Goal: Task Accomplishment & Management: Complete application form

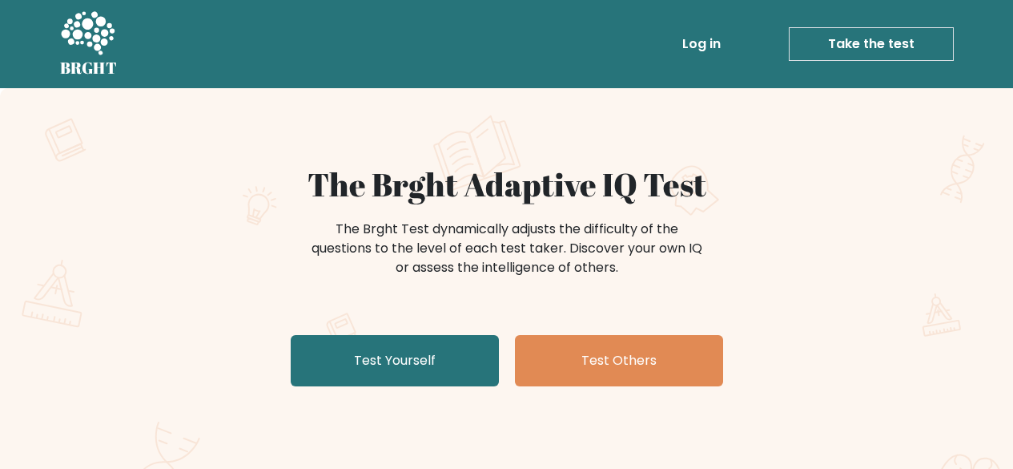
click at [367, 335] on link "Test Yourself" at bounding box center [395, 360] width 208 height 51
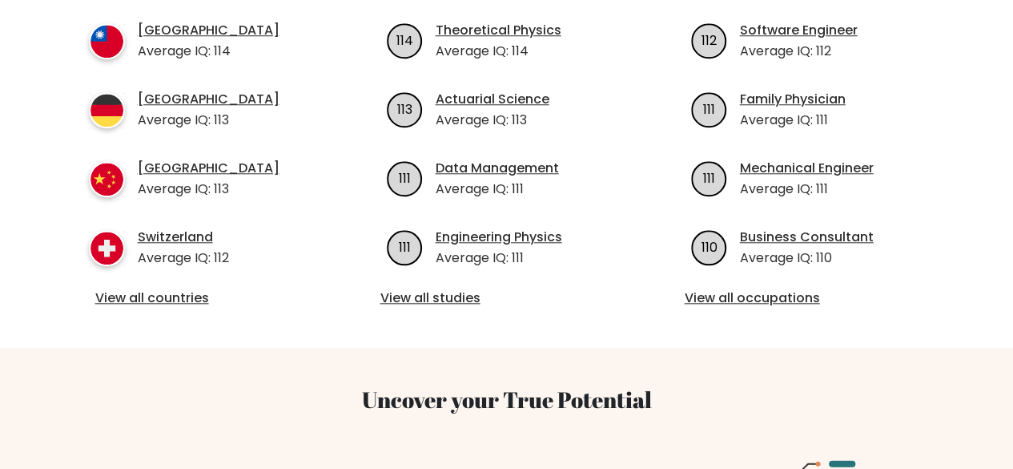
scroll to position [714, 0]
click at [170, 289] on link "View all countries" at bounding box center [202, 298] width 215 height 19
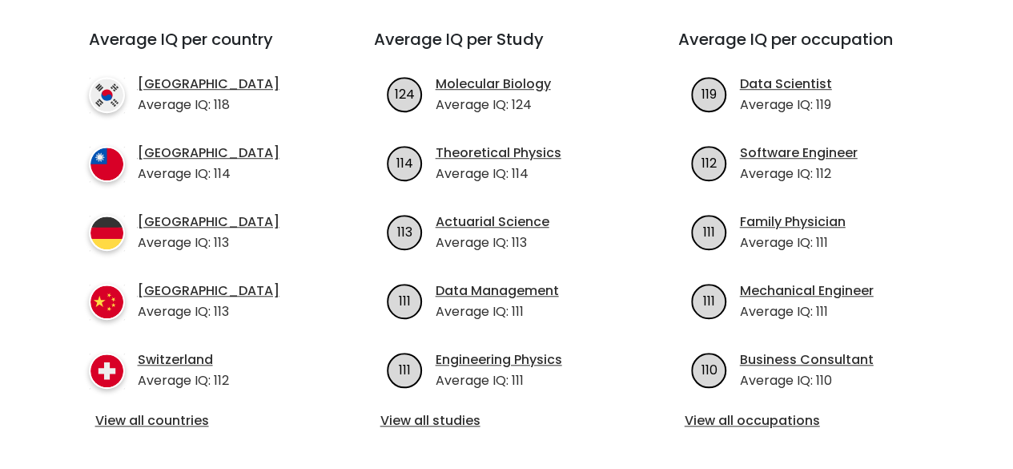
scroll to position [591, 0]
drag, startPoint x: 447, startPoint y: 260, endPoint x: 351, endPoint y: 377, distance: 151.4
click at [351, 377] on div "Average IQ per country South Korea Average IQ: 118 Taiwan Average IQ: 114 Germa…" at bounding box center [202, 231] width 304 height 402
click at [414, 385] on div "Average IQ per Study 124 Molecular Biology Average IQ: 124 114 Theoretical Phys…" at bounding box center [507, 231] width 304 height 402
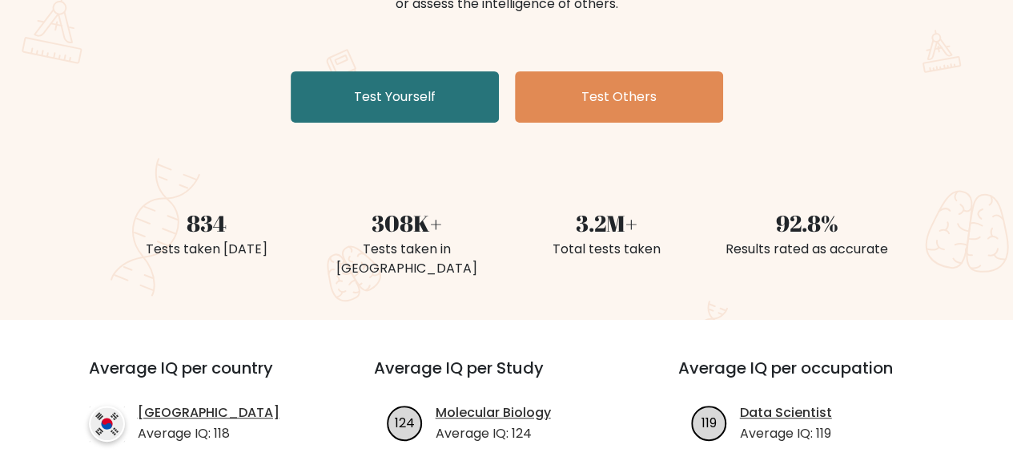
scroll to position [261, 0]
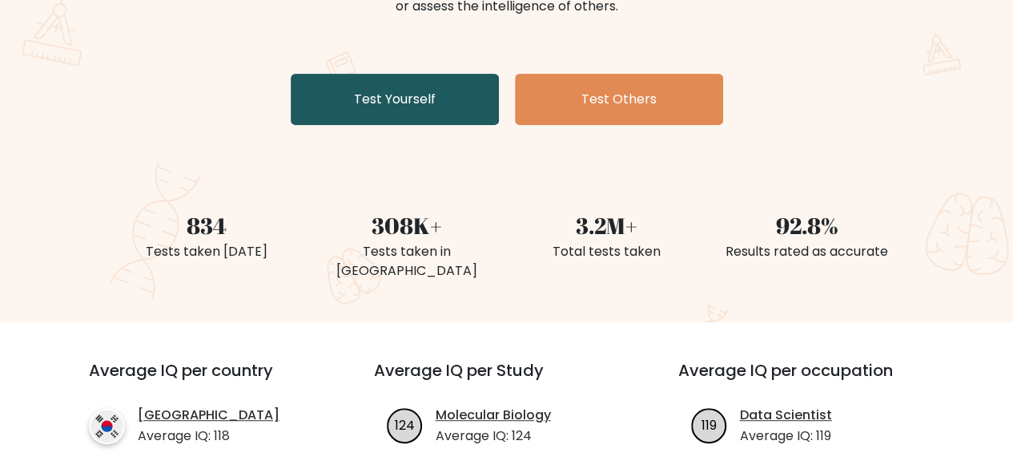
click at [433, 104] on link "Test Yourself" at bounding box center [395, 99] width 208 height 51
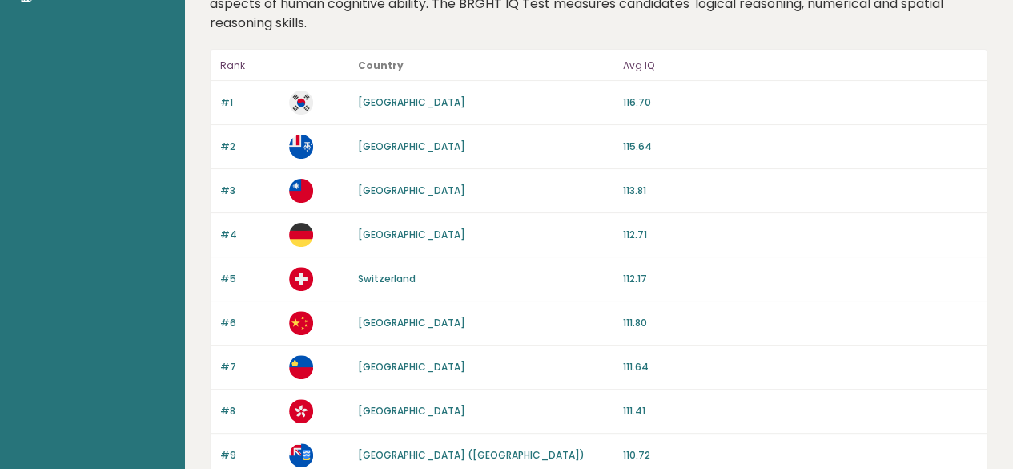
scroll to position [129, 0]
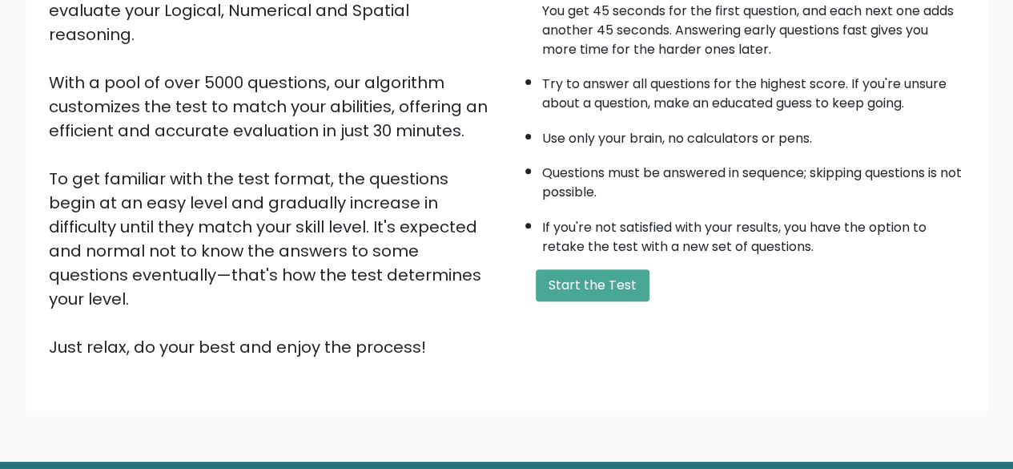
scroll to position [223, 0]
click at [577, 279] on button "Start the Test" at bounding box center [593, 285] width 114 height 32
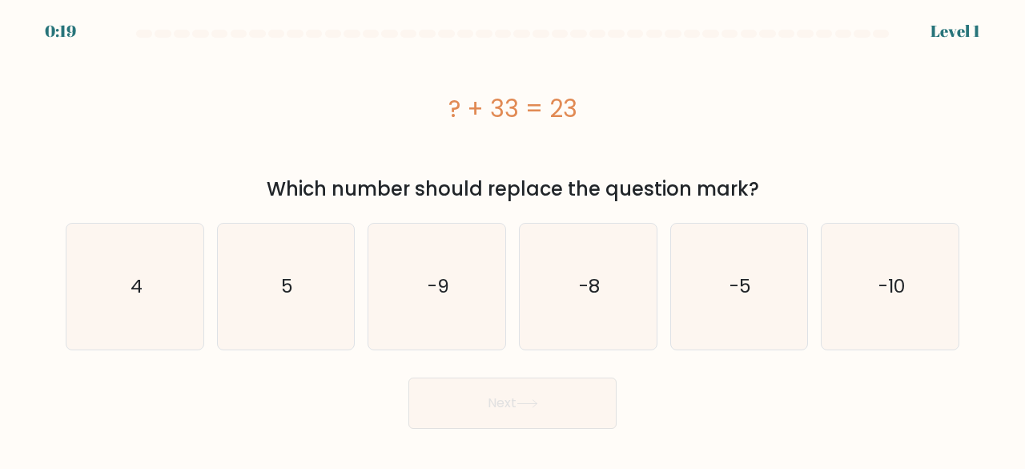
click at [460, 400] on button "Next" at bounding box center [513, 402] width 208 height 51
click at [409, 314] on icon "-9" at bounding box center [437, 287] width 126 height 126
click at [513, 239] on input "c. -9" at bounding box center [513, 237] width 1 height 4
radio input "true"
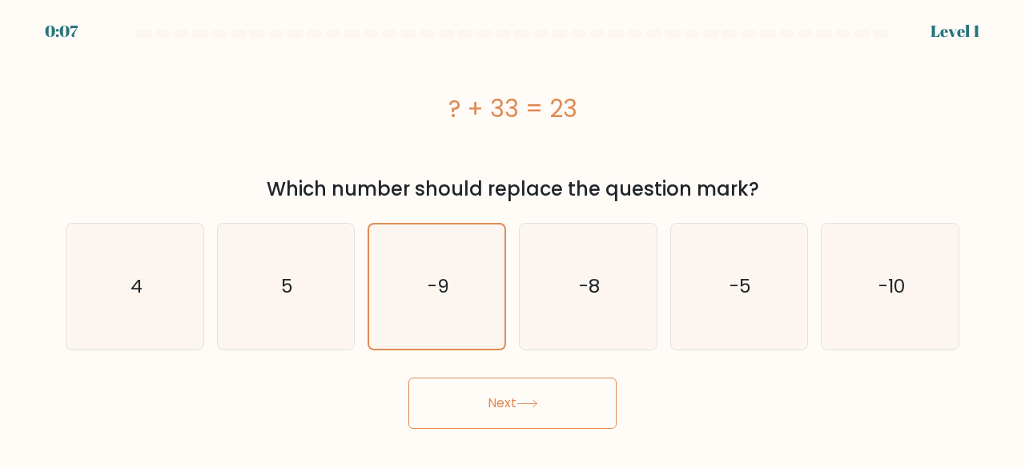
click at [481, 386] on button "Next" at bounding box center [513, 402] width 208 height 51
click at [487, 392] on button "Next" at bounding box center [513, 402] width 208 height 51
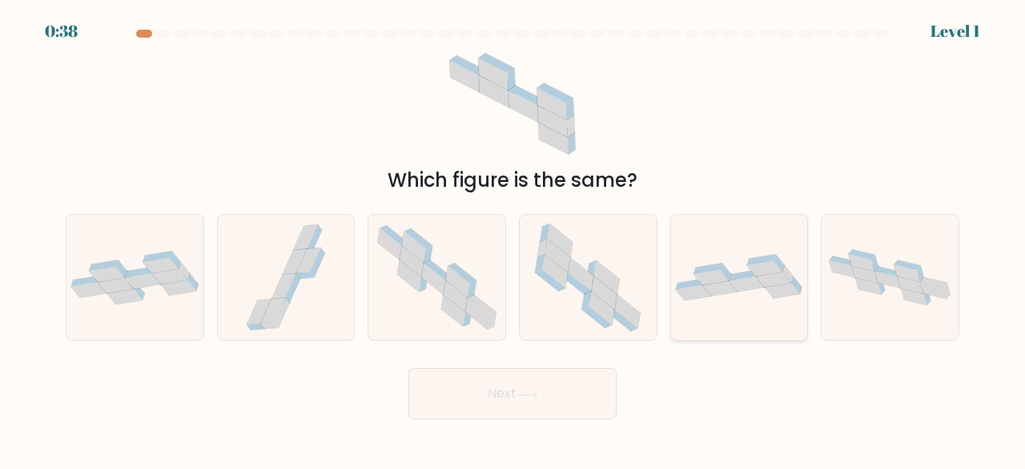
click at [710, 292] on icon at bounding box center [720, 287] width 35 height 15
click at [514, 239] on input "e." at bounding box center [513, 237] width 1 height 4
radio input "true"
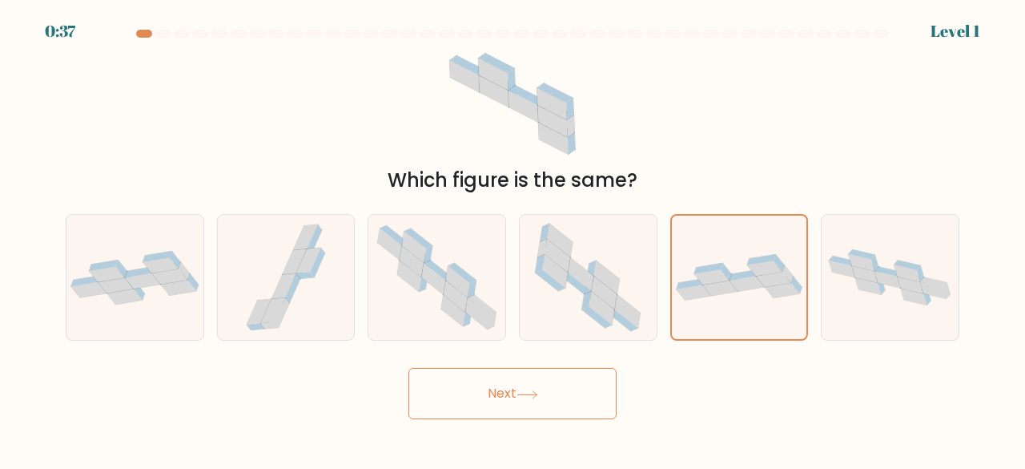
click at [482, 395] on button "Next" at bounding box center [513, 393] width 208 height 51
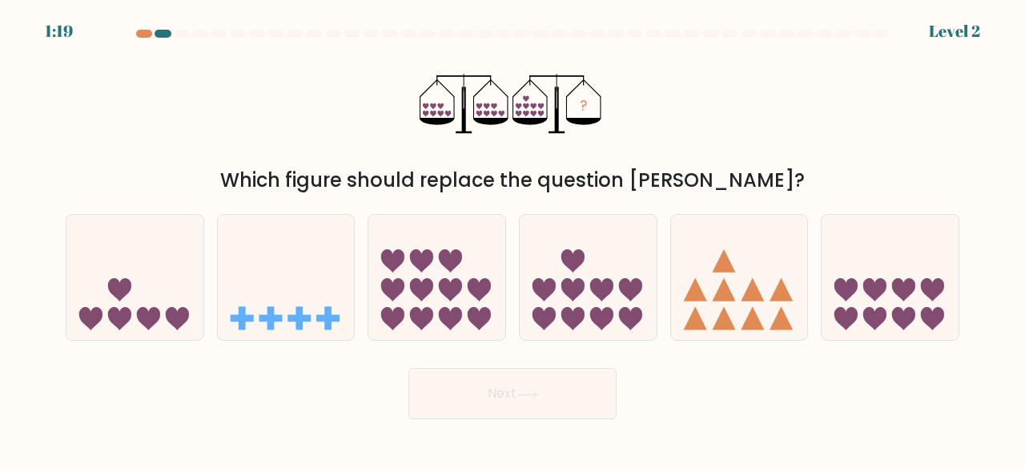
click at [482, 395] on button "Next" at bounding box center [513, 393] width 208 height 51
click at [452, 321] on icon at bounding box center [450, 318] width 23 height 23
click at [513, 239] on input "c." at bounding box center [513, 237] width 1 height 4
radio input "true"
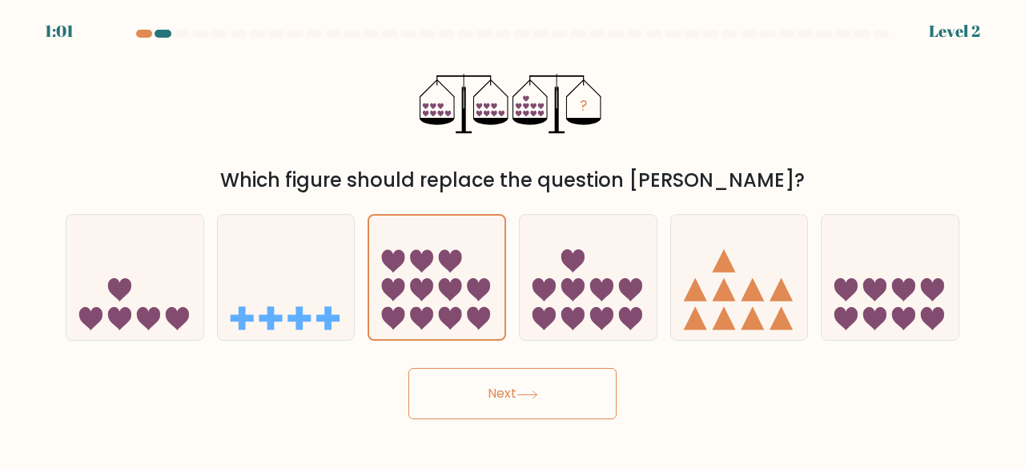
click at [530, 401] on button "Next" at bounding box center [513, 393] width 208 height 51
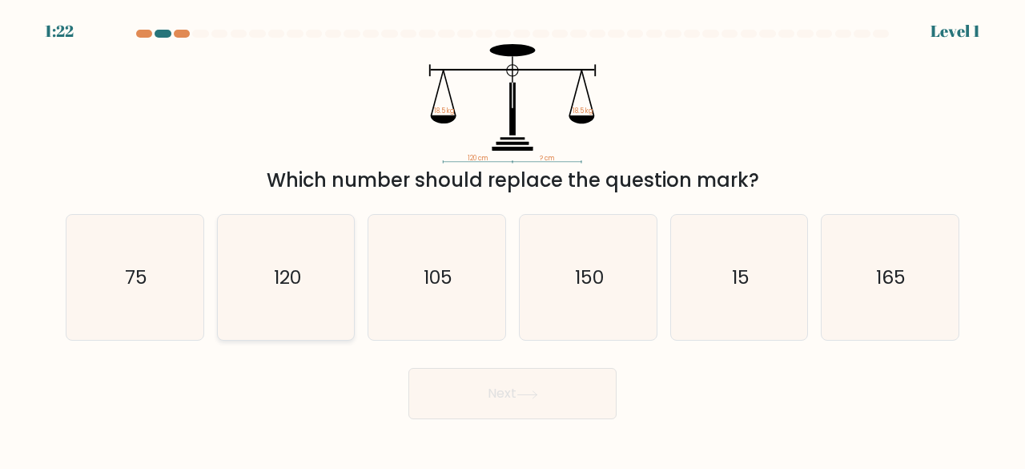
click at [303, 297] on icon "120" at bounding box center [287, 278] width 126 height 126
click at [513, 239] on input "b. 120" at bounding box center [513, 237] width 1 height 4
radio input "true"
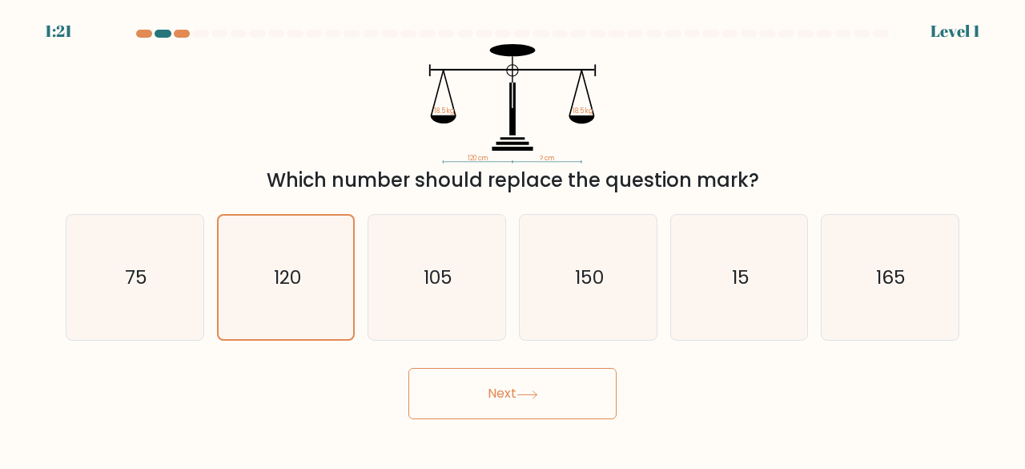
click at [541, 408] on button "Next" at bounding box center [513, 393] width 208 height 51
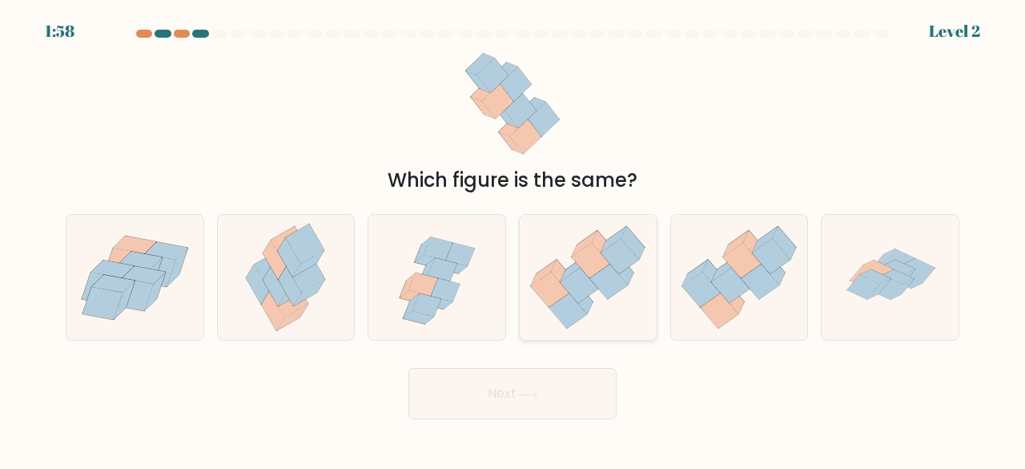
click at [570, 262] on icon at bounding box center [588, 278] width 137 height 118
click at [514, 239] on input "d." at bounding box center [513, 237] width 1 height 4
radio input "true"
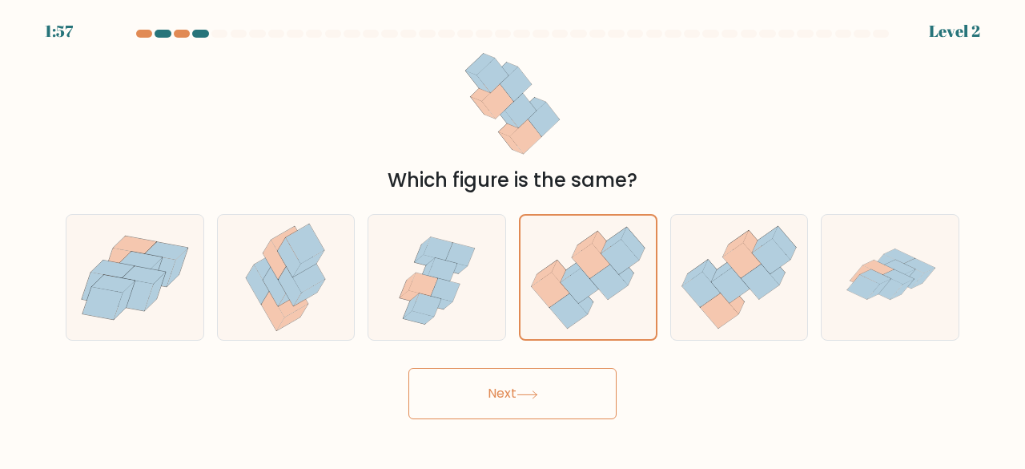
click at [559, 383] on button "Next" at bounding box center [513, 393] width 208 height 51
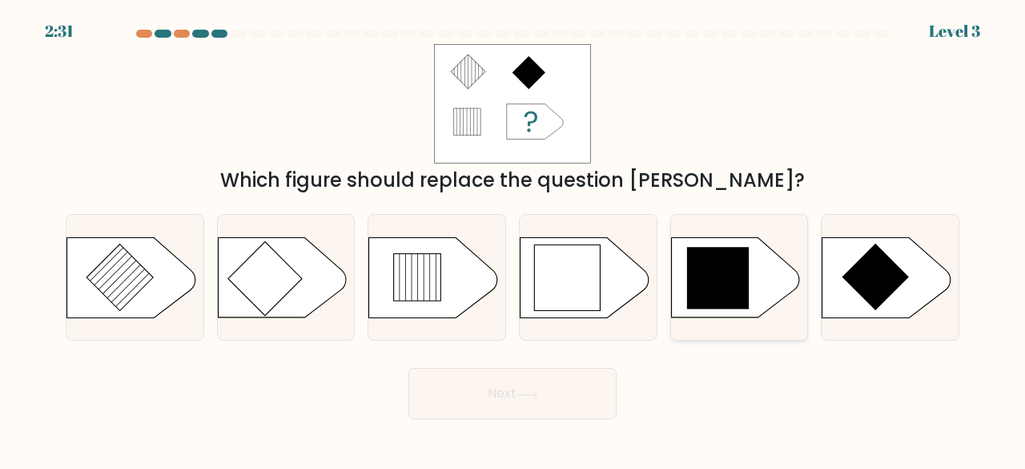
click at [755, 262] on icon at bounding box center [735, 277] width 128 height 80
click at [514, 239] on input "e." at bounding box center [513, 237] width 1 height 4
radio input "true"
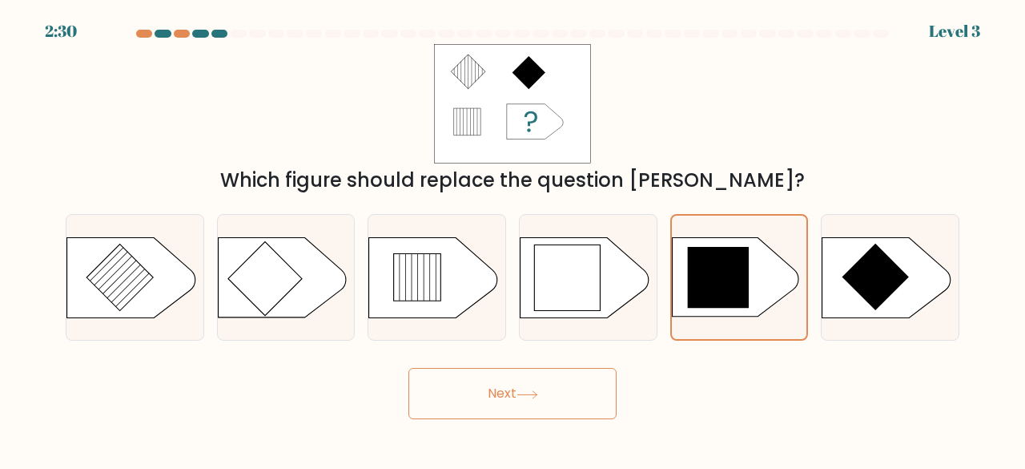
click at [575, 397] on button "Next" at bounding box center [513, 393] width 208 height 51
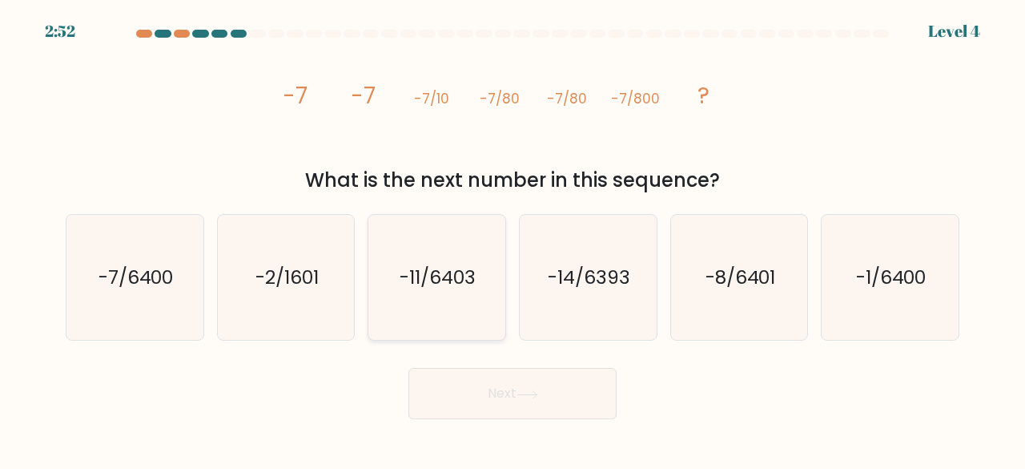
click at [506, 268] on div "-11/6403" at bounding box center [437, 277] width 139 height 127
click at [513, 239] on input "c. -11/6403" at bounding box center [513, 237] width 1 height 4
radio input "true"
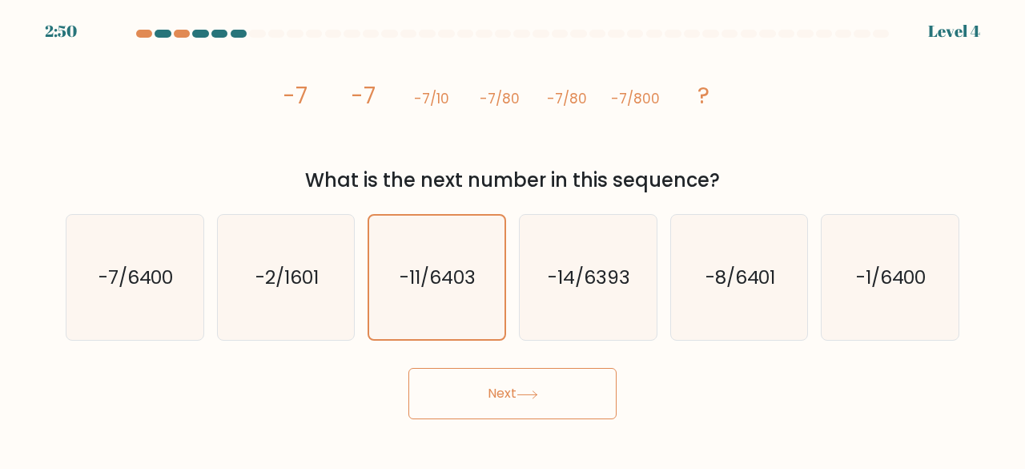
drag, startPoint x: 533, startPoint y: 367, endPoint x: 546, endPoint y: 434, distance: 68.5
click at [546, 434] on body "2:50 Level 4" at bounding box center [512, 234] width 1025 height 469
drag, startPoint x: 546, startPoint y: 434, endPoint x: 517, endPoint y: 393, distance: 50.0
click at [517, 393] on body "2:50 Level 4" at bounding box center [512, 234] width 1025 height 469
click at [517, 393] on button "Next" at bounding box center [513, 393] width 208 height 51
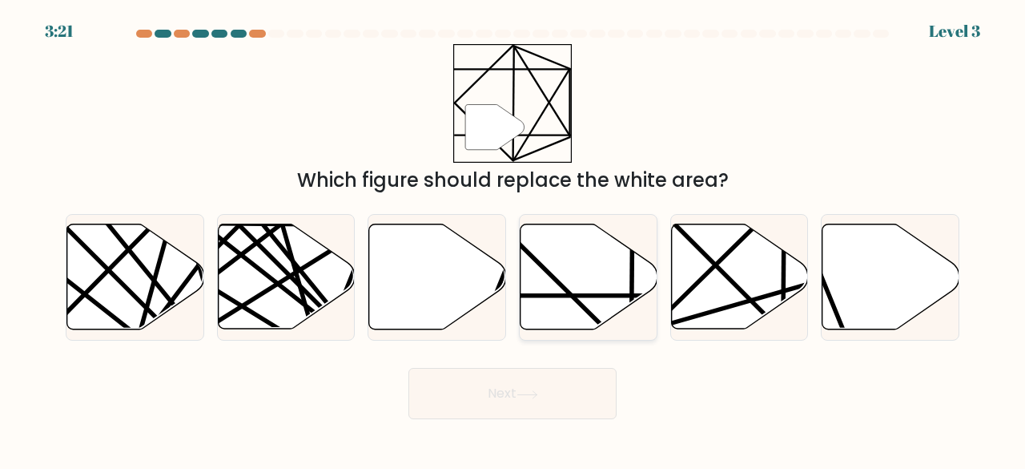
click at [586, 296] on line at bounding box center [630, 296] width 272 height 0
click at [514, 239] on input "d." at bounding box center [513, 237] width 1 height 4
radio input "true"
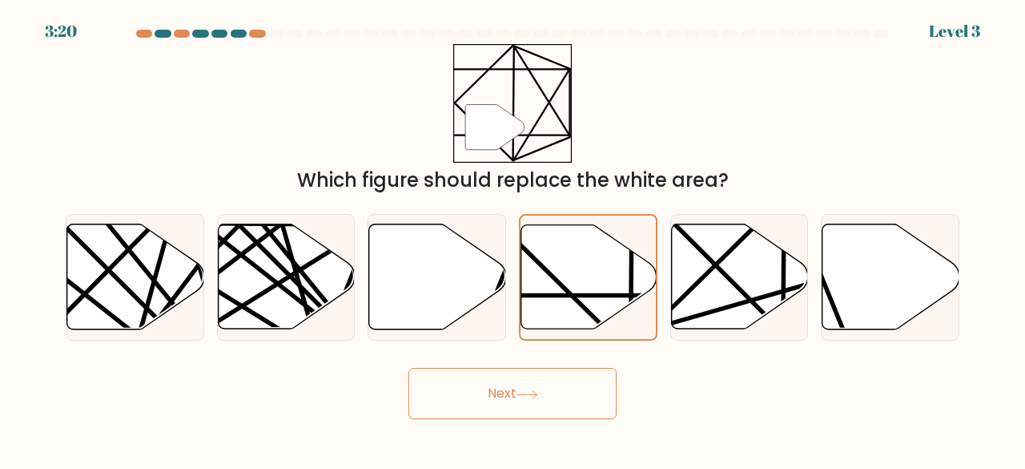
click at [538, 405] on button "Next" at bounding box center [513, 393] width 208 height 51
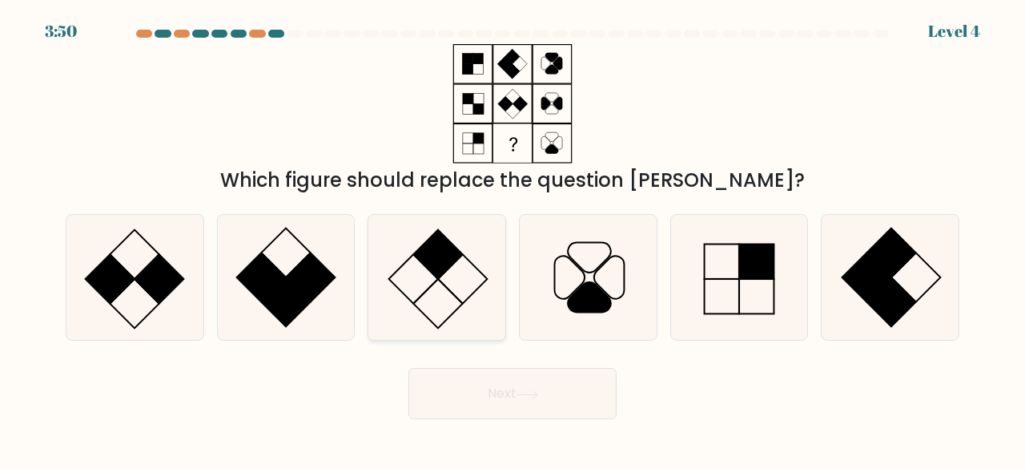
click at [443, 254] on rect at bounding box center [439, 254] width 50 height 50
click at [513, 239] on input "c." at bounding box center [513, 237] width 1 height 4
radio input "true"
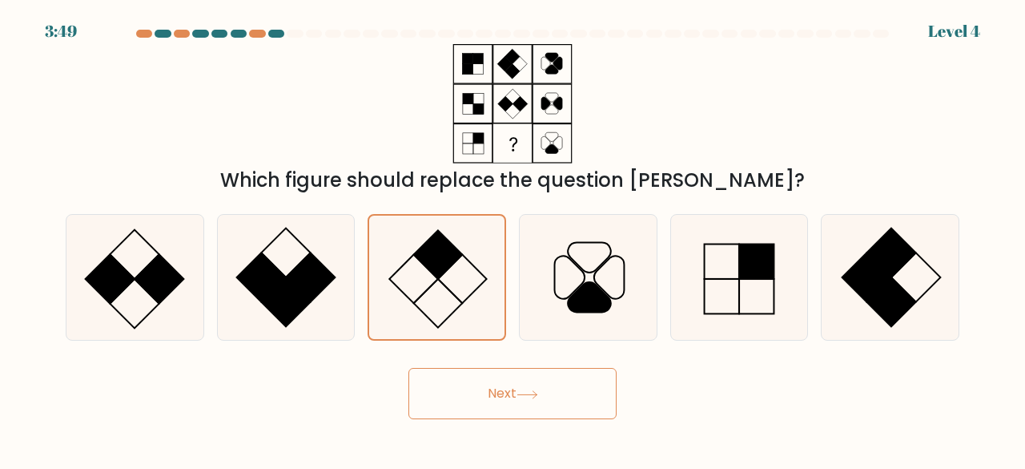
click at [519, 384] on button "Next" at bounding box center [513, 393] width 208 height 51
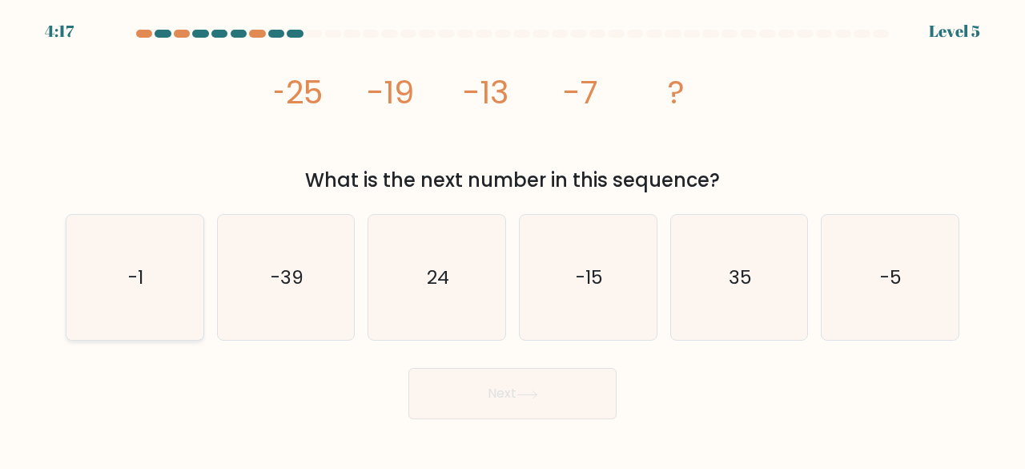
click at [175, 284] on icon "-1" at bounding box center [135, 278] width 126 height 126
click at [513, 239] on input "a. -1" at bounding box center [513, 237] width 1 height 4
radio input "true"
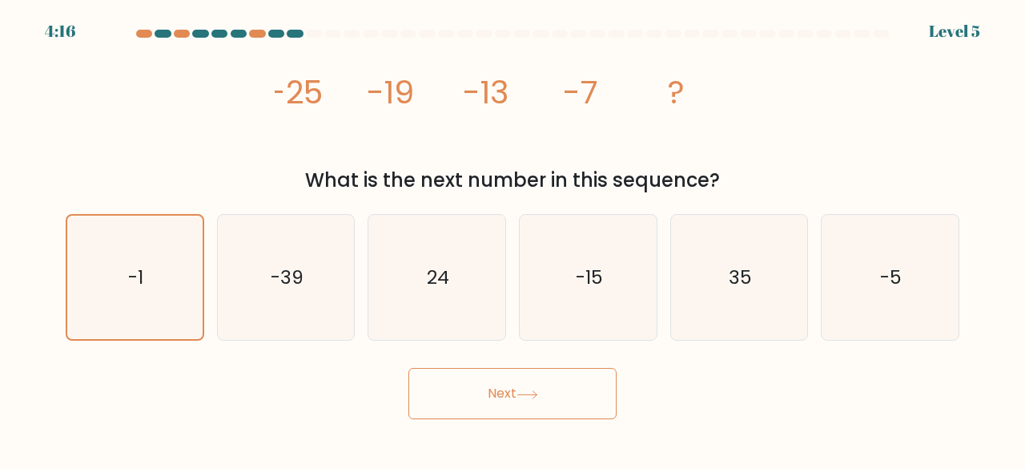
click at [468, 387] on button "Next" at bounding box center [513, 393] width 208 height 51
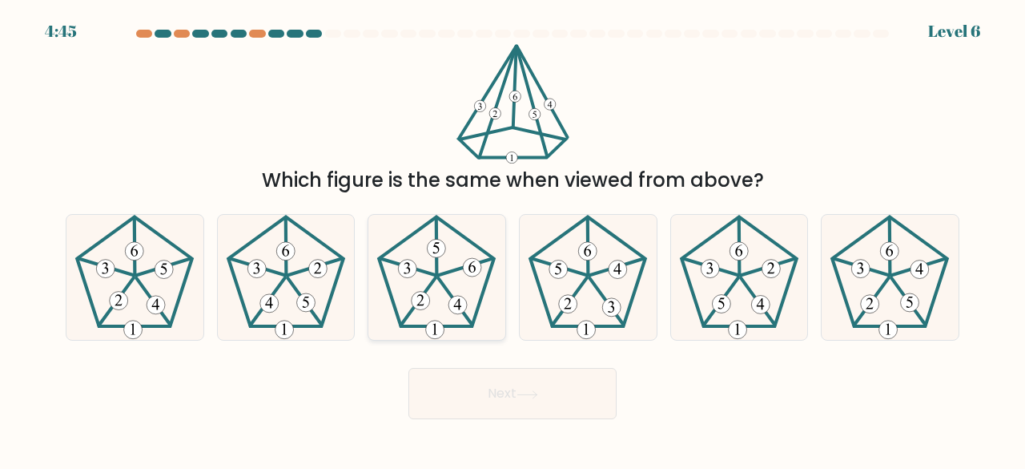
click at [434, 326] on 753 at bounding box center [435, 329] width 18 height 18
click at [513, 239] on input "c." at bounding box center [513, 237] width 1 height 4
radio input "true"
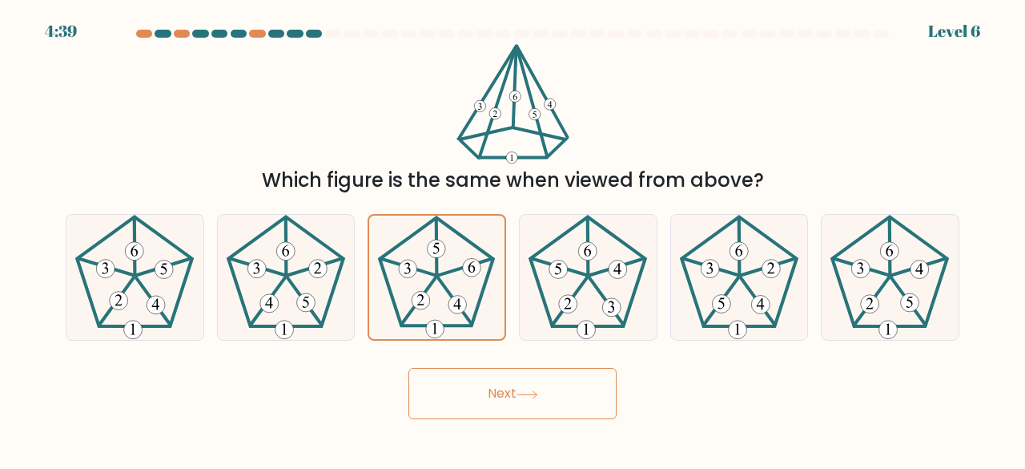
click at [530, 408] on button "Next" at bounding box center [513, 393] width 208 height 51
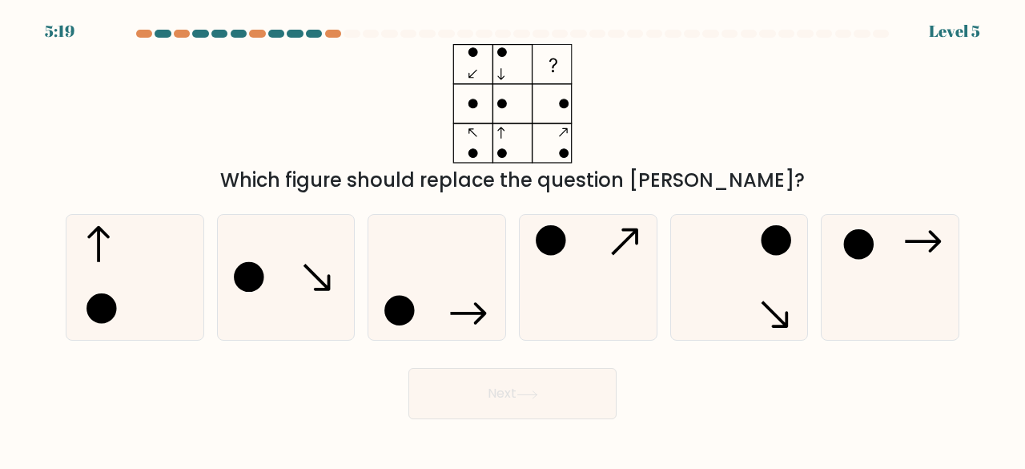
click at [514, 398] on button "Next" at bounding box center [513, 393] width 208 height 51
click at [788, 276] on icon at bounding box center [740, 278] width 126 height 126
click at [514, 239] on input "e." at bounding box center [513, 237] width 1 height 4
radio input "true"
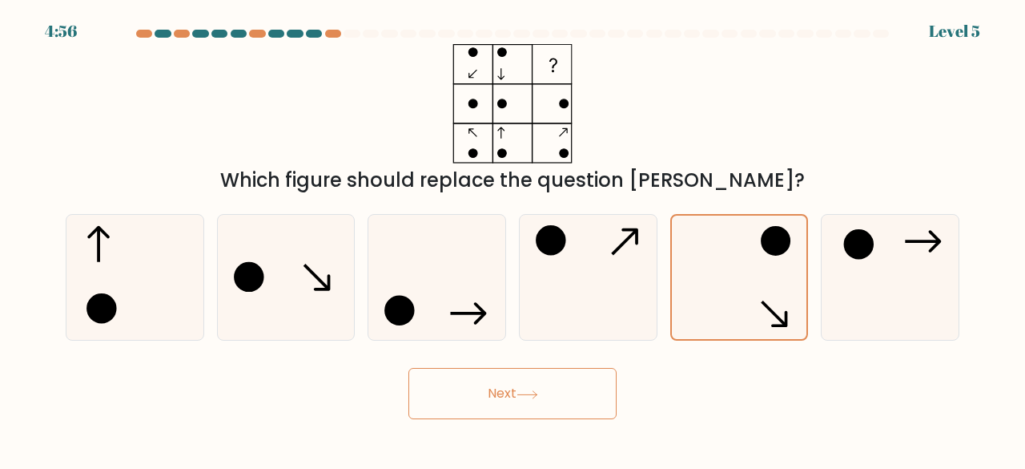
click at [556, 396] on button "Next" at bounding box center [513, 393] width 208 height 51
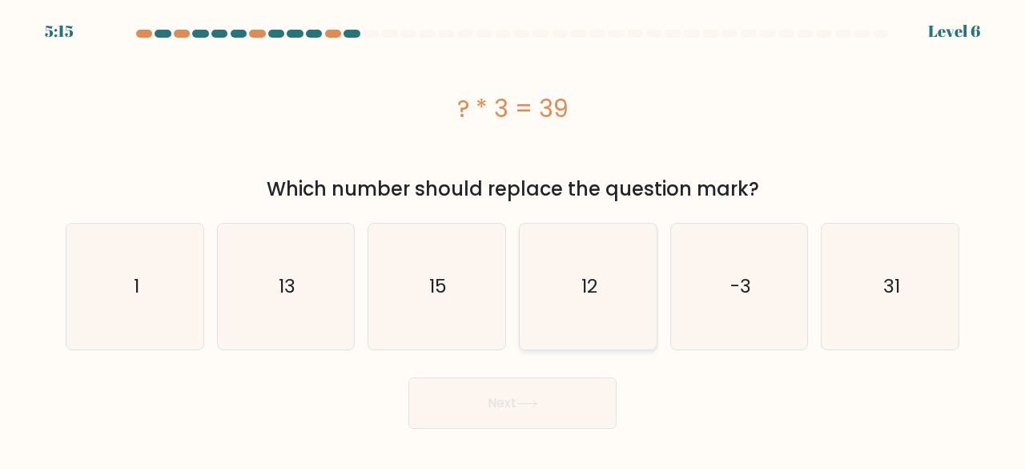
click at [633, 285] on icon "12" at bounding box center [589, 287] width 126 height 126
click at [514, 239] on input "d. 12" at bounding box center [513, 237] width 1 height 4
radio input "true"
click at [518, 422] on button "Next" at bounding box center [513, 402] width 208 height 51
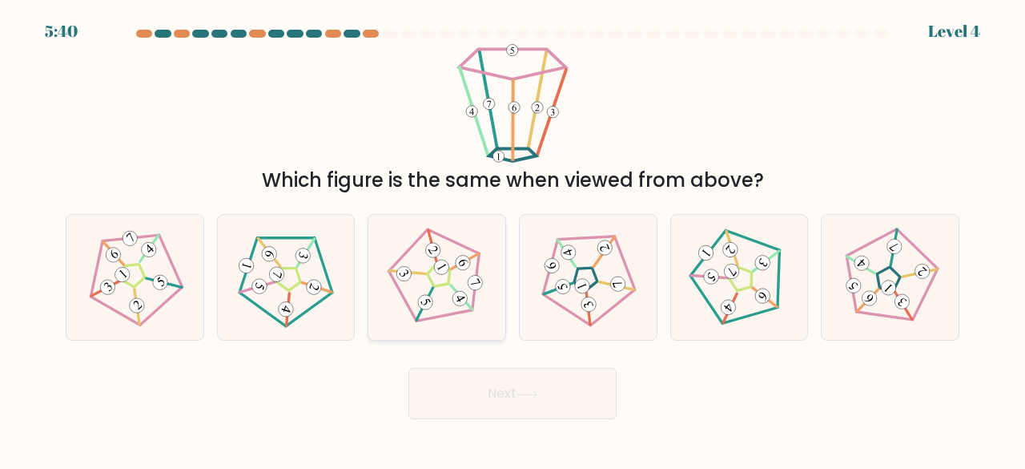
click at [450, 320] on icon at bounding box center [437, 277] width 100 height 100
click at [513, 239] on input "c." at bounding box center [513, 237] width 1 height 4
radio input "true"
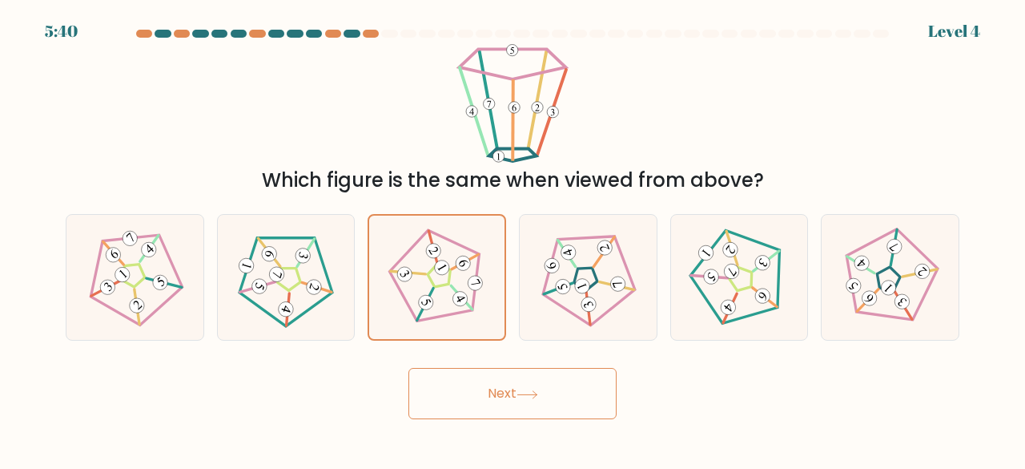
click at [477, 393] on button "Next" at bounding box center [513, 393] width 208 height 51
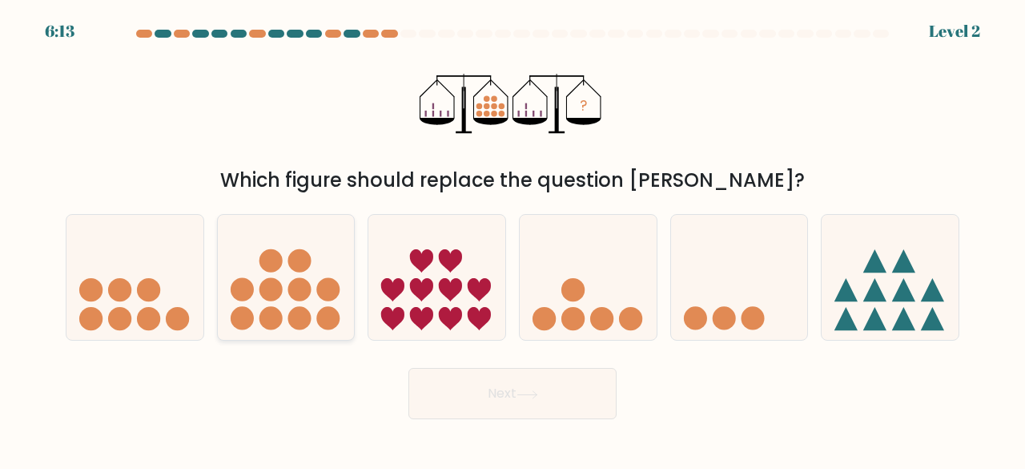
click at [266, 265] on circle at bounding box center [271, 260] width 23 height 23
click at [513, 239] on input "b." at bounding box center [513, 237] width 1 height 4
radio input "true"
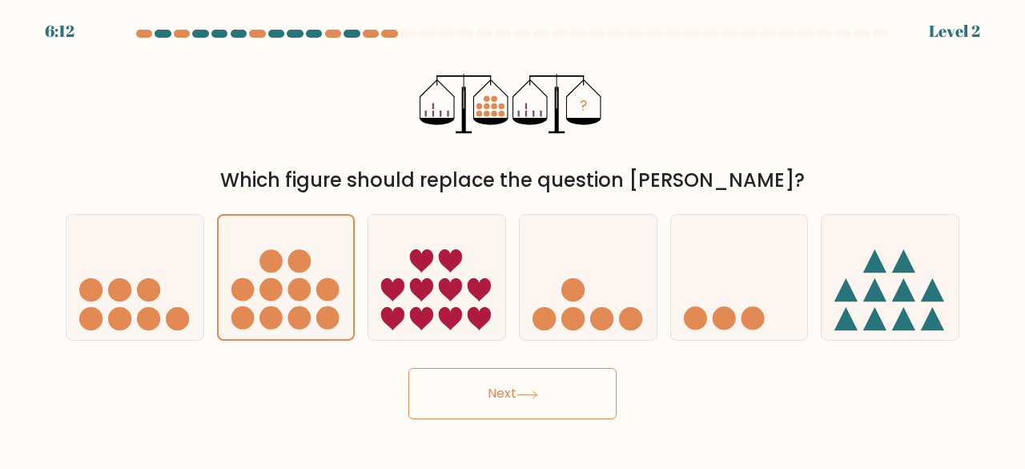
click at [515, 402] on button "Next" at bounding box center [513, 393] width 208 height 51
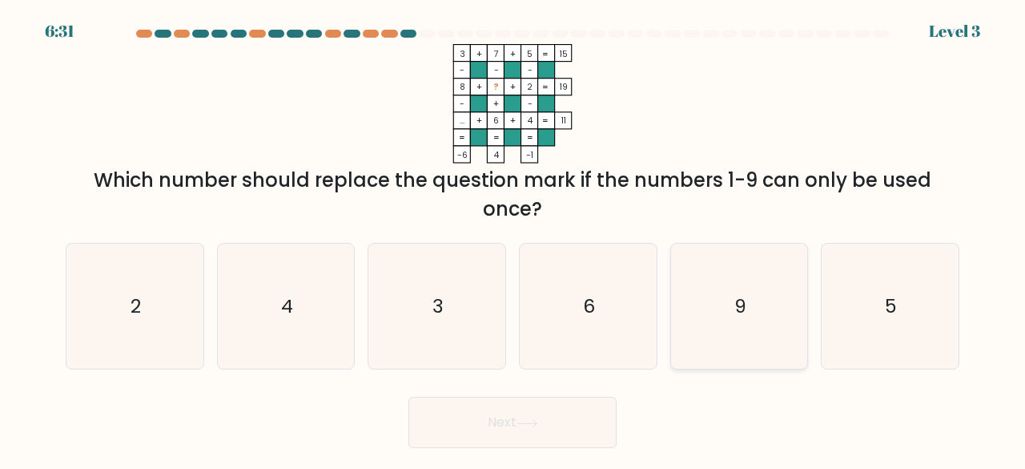
click at [707, 342] on icon "9" at bounding box center [740, 307] width 126 height 126
click at [514, 239] on input "e. 9" at bounding box center [513, 237] width 1 height 4
radio input "true"
click at [543, 428] on button "Next" at bounding box center [513, 422] width 208 height 51
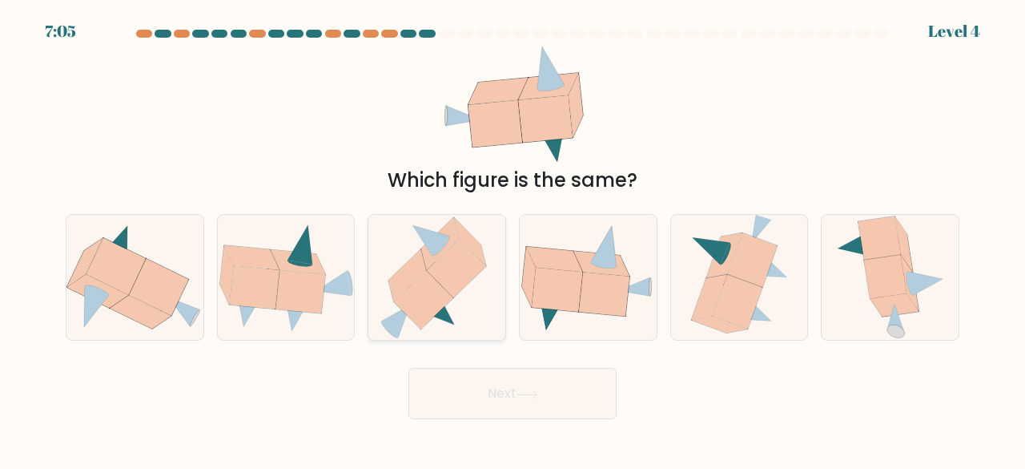
click at [433, 296] on icon at bounding box center [423, 300] width 59 height 58
click at [513, 239] on input "c." at bounding box center [513, 237] width 1 height 4
radio input "true"
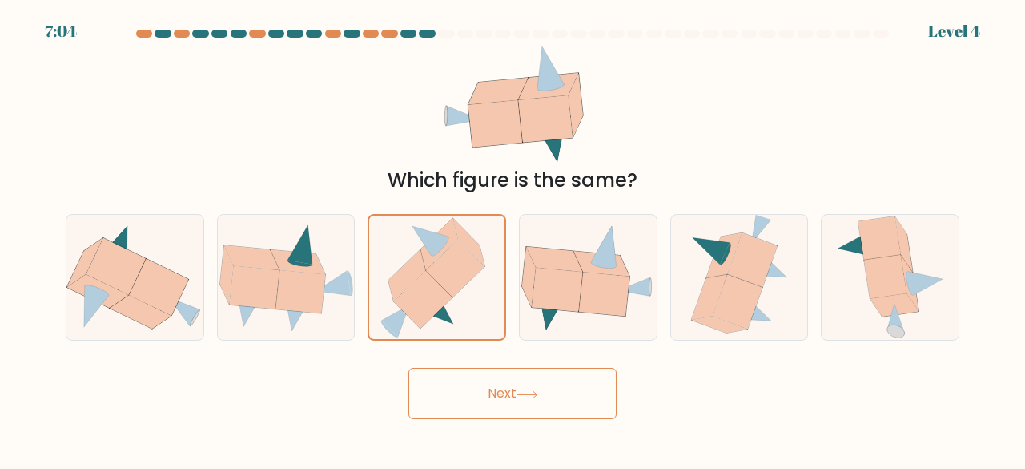
click at [487, 374] on button "Next" at bounding box center [513, 393] width 208 height 51
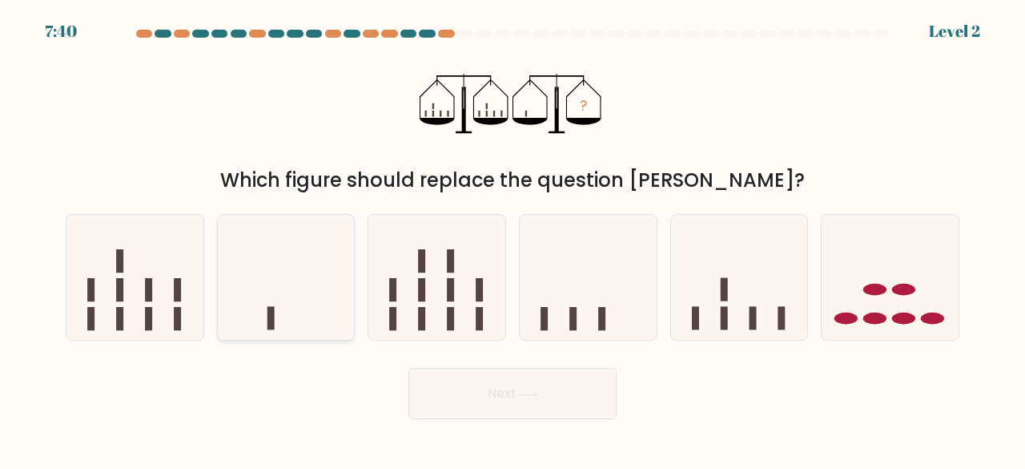
click at [243, 292] on icon at bounding box center [286, 276] width 137 height 113
click at [513, 239] on input "b." at bounding box center [513, 237] width 1 height 4
radio input "true"
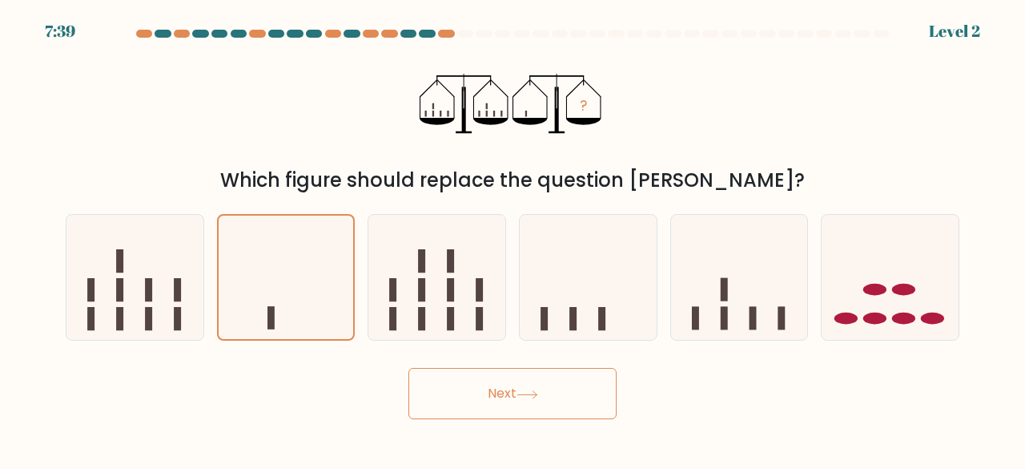
click at [466, 384] on button "Next" at bounding box center [513, 393] width 208 height 51
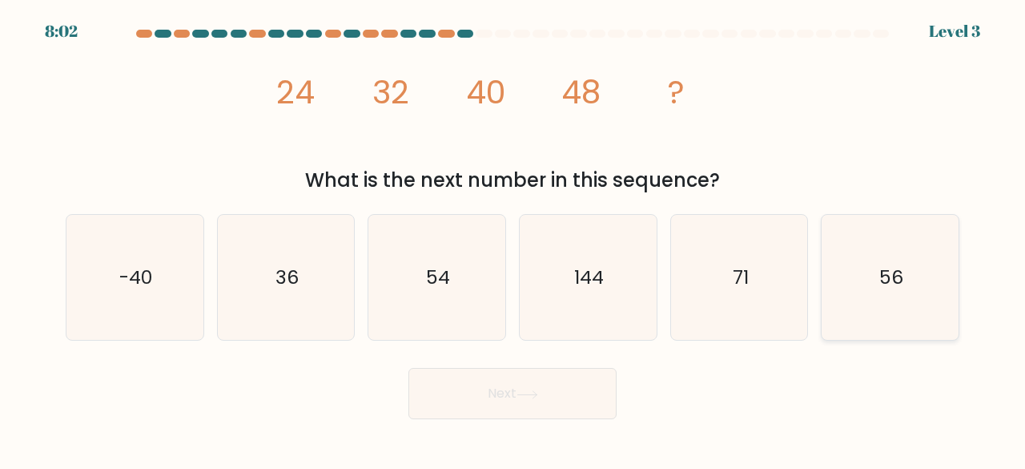
click at [856, 280] on icon "56" at bounding box center [891, 278] width 126 height 126
click at [514, 239] on input "f. 56" at bounding box center [513, 237] width 1 height 4
radio input "true"
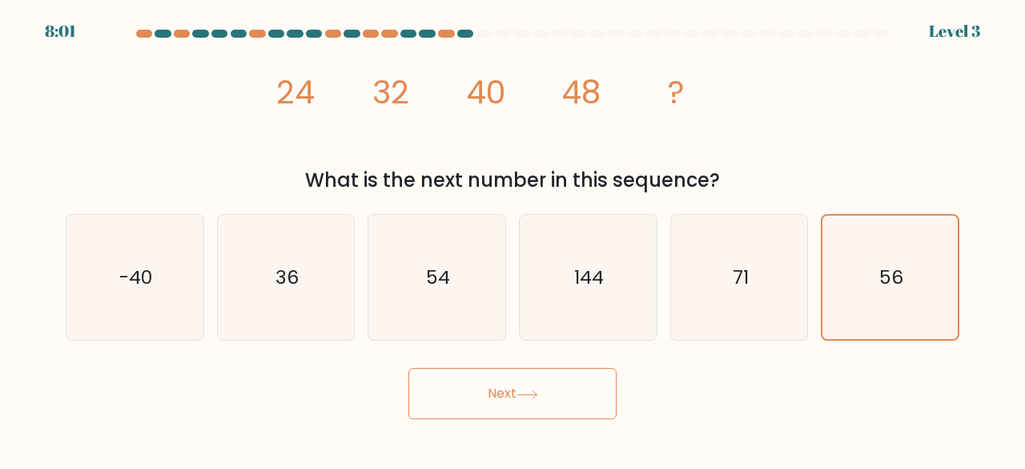
click at [527, 397] on icon at bounding box center [528, 394] width 22 height 9
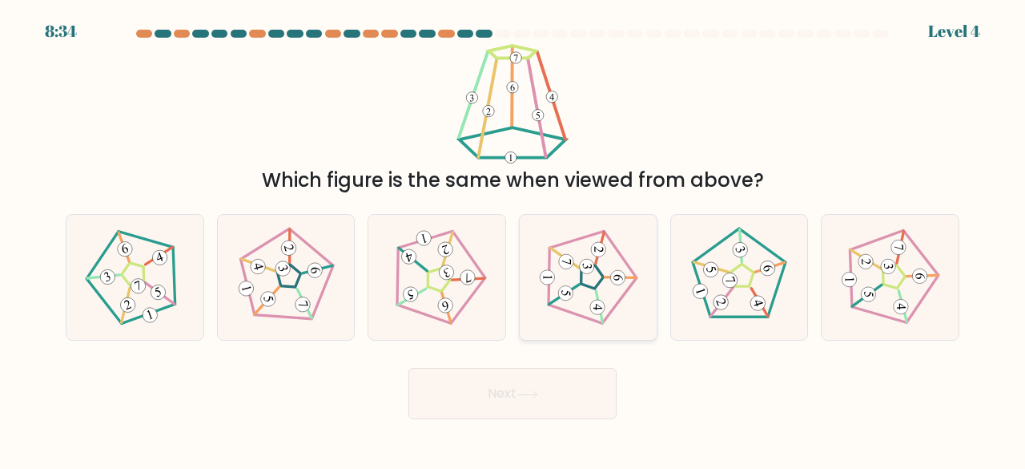
click at [631, 312] on icon at bounding box center [588, 277] width 100 height 100
click at [514, 239] on input "d." at bounding box center [513, 237] width 1 height 4
radio input "true"
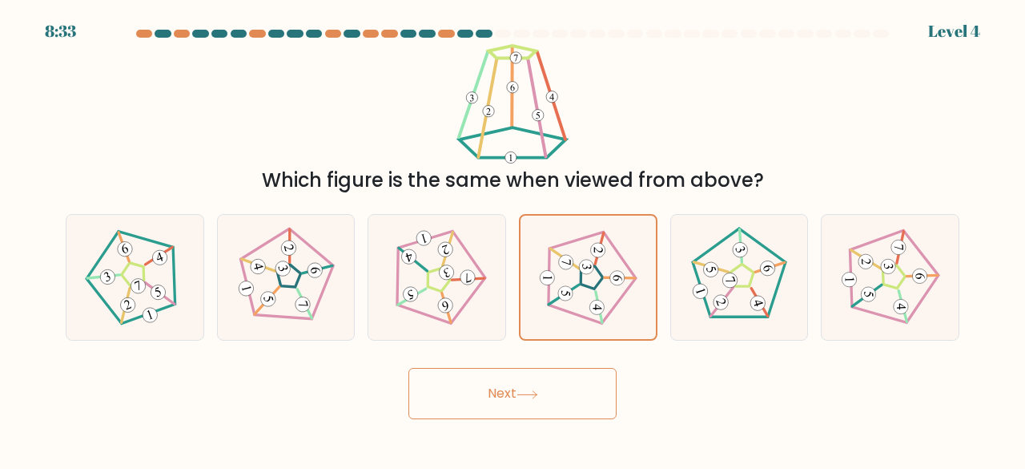
click at [550, 392] on button "Next" at bounding box center [513, 393] width 208 height 51
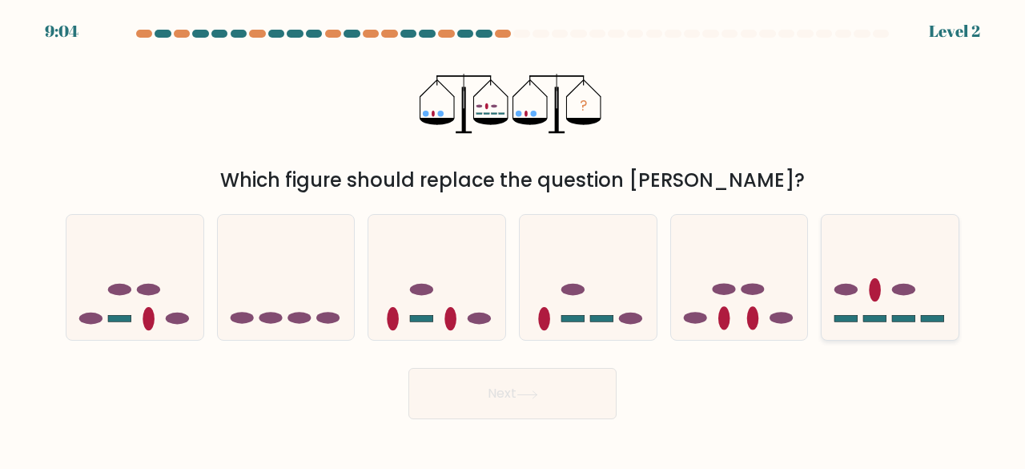
click at [949, 289] on icon at bounding box center [890, 276] width 137 height 113
click at [514, 239] on input "f." at bounding box center [513, 237] width 1 height 4
radio input "true"
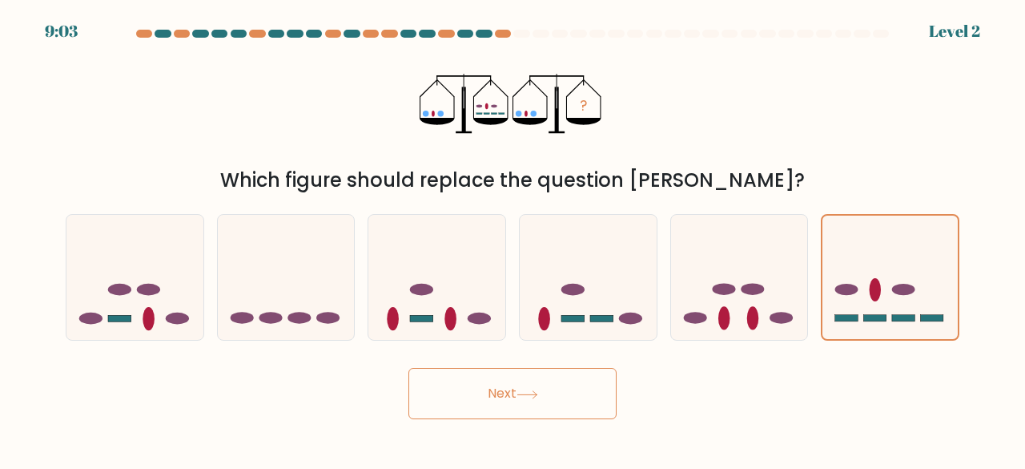
click at [576, 398] on button "Next" at bounding box center [513, 393] width 208 height 51
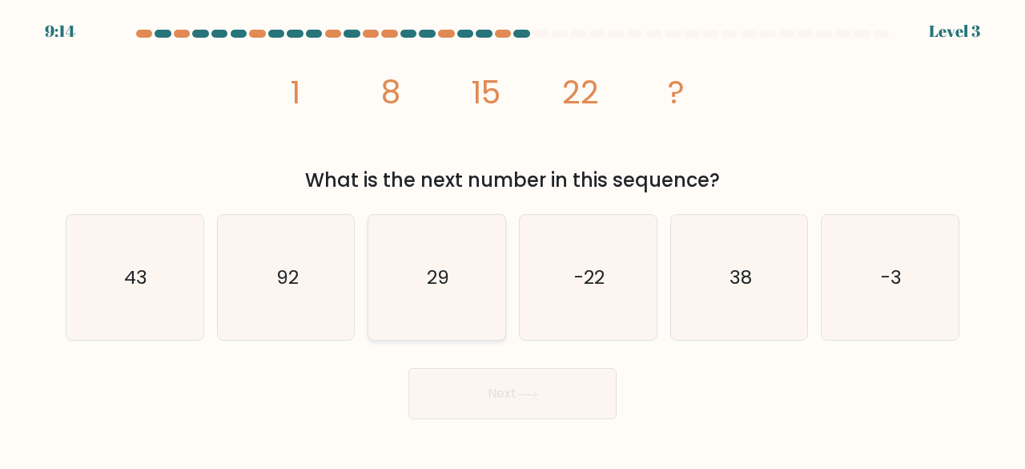
click at [418, 261] on icon "29" at bounding box center [437, 278] width 126 height 126
click at [513, 239] on input "c. 29" at bounding box center [513, 237] width 1 height 4
radio input "true"
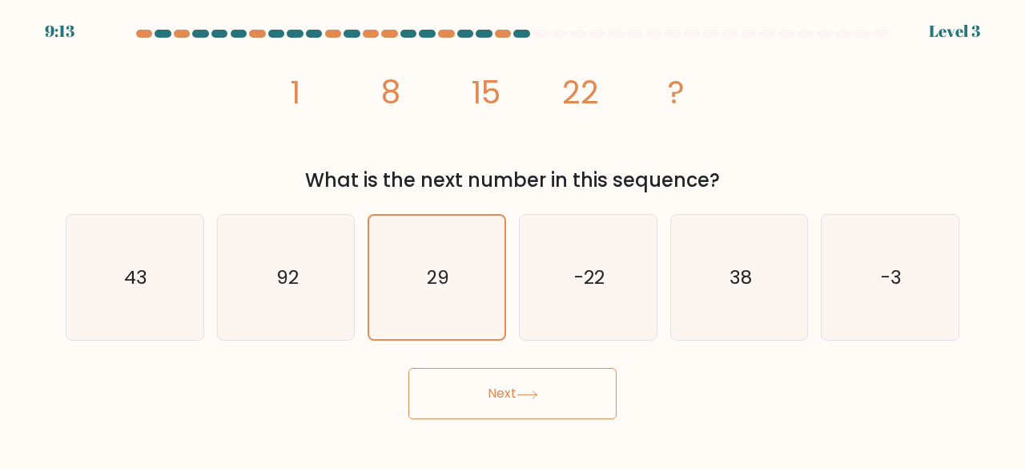
click at [500, 389] on button "Next" at bounding box center [513, 393] width 208 height 51
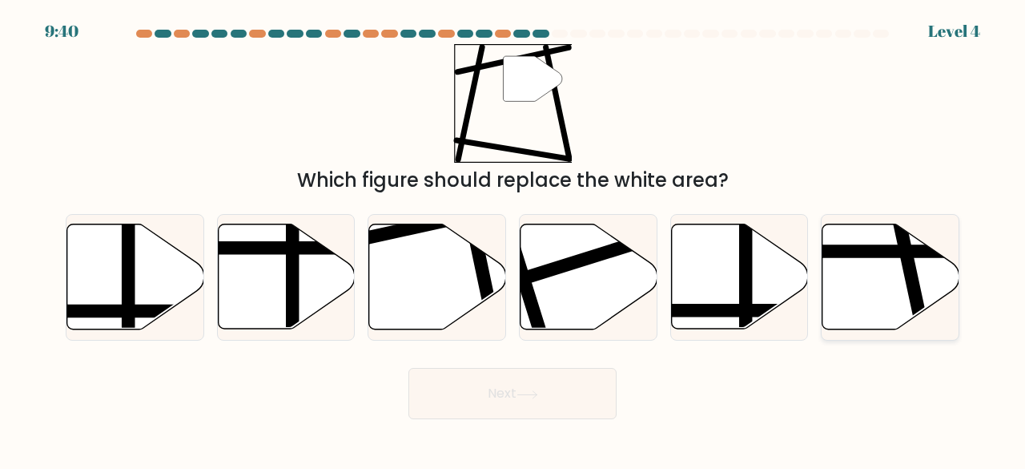
click at [884, 289] on icon at bounding box center [891, 276] width 137 height 105
click at [514, 239] on input "f." at bounding box center [513, 237] width 1 height 4
radio input "true"
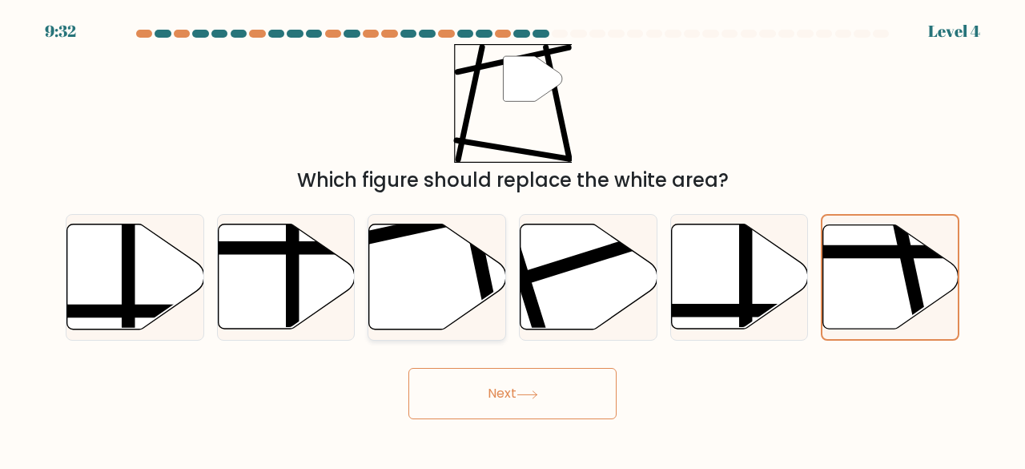
click at [394, 276] on icon at bounding box center [437, 276] width 137 height 105
click at [513, 239] on input "c." at bounding box center [513, 237] width 1 height 4
radio input "true"
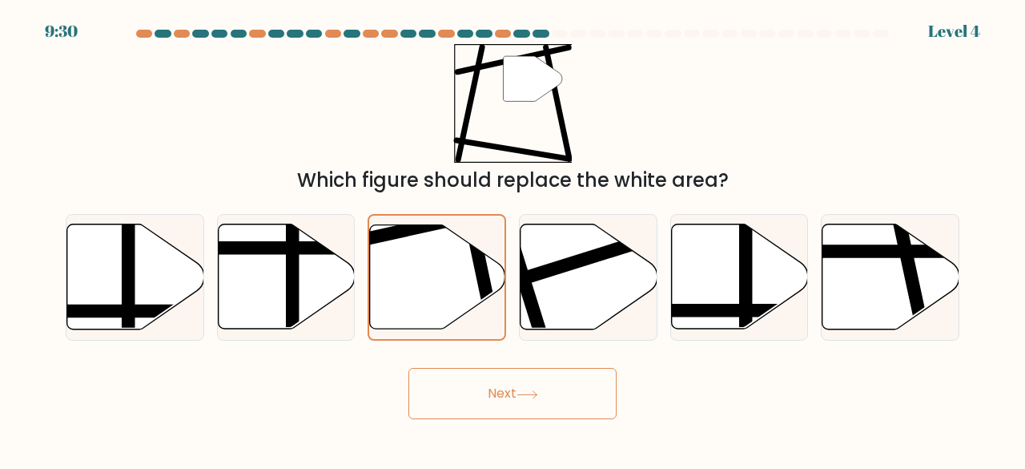
click at [511, 375] on button "Next" at bounding box center [513, 393] width 208 height 51
click at [512, 374] on button "Next" at bounding box center [513, 393] width 208 height 51
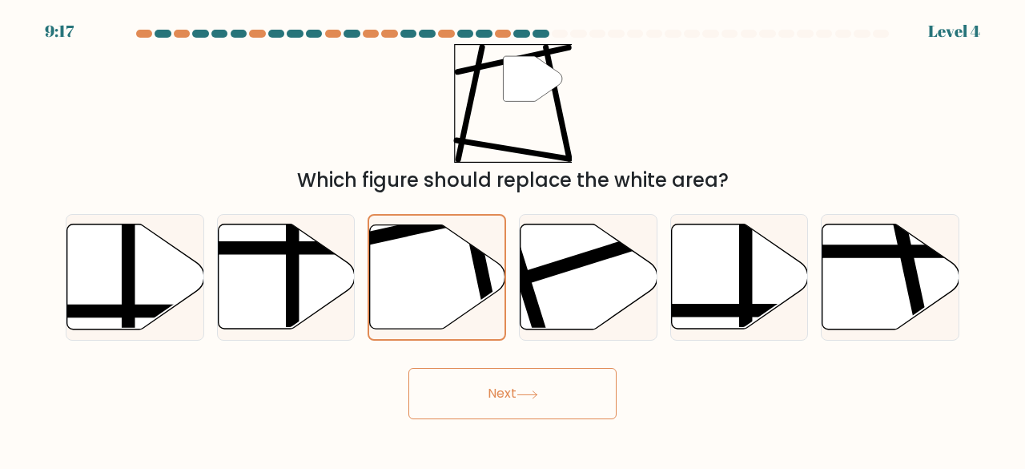
click at [512, 374] on button "Next" at bounding box center [513, 393] width 208 height 51
drag, startPoint x: 512, startPoint y: 374, endPoint x: 377, endPoint y: 438, distance: 149.8
click at [377, 438] on body "9:16 Level 4" at bounding box center [512, 234] width 1025 height 469
click at [377, 438] on body "9:14 Level 4" at bounding box center [512, 234] width 1025 height 469
drag, startPoint x: 377, startPoint y: 438, endPoint x: 540, endPoint y: 391, distance: 170.1
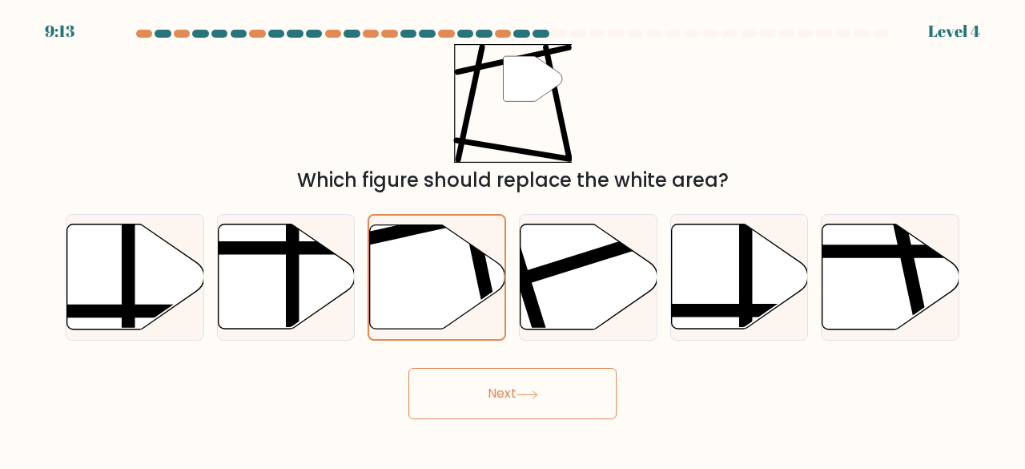
click at [540, 391] on body "9:13 Level 4" at bounding box center [512, 234] width 1025 height 469
click at [538, 391] on icon at bounding box center [528, 394] width 22 height 9
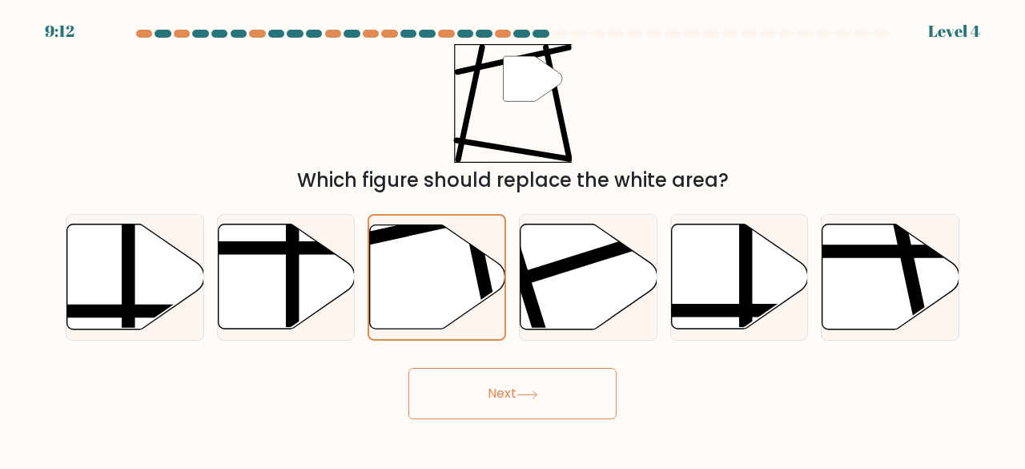
click at [538, 391] on icon at bounding box center [528, 394] width 22 height 9
click at [530, 374] on button "Next" at bounding box center [513, 393] width 208 height 51
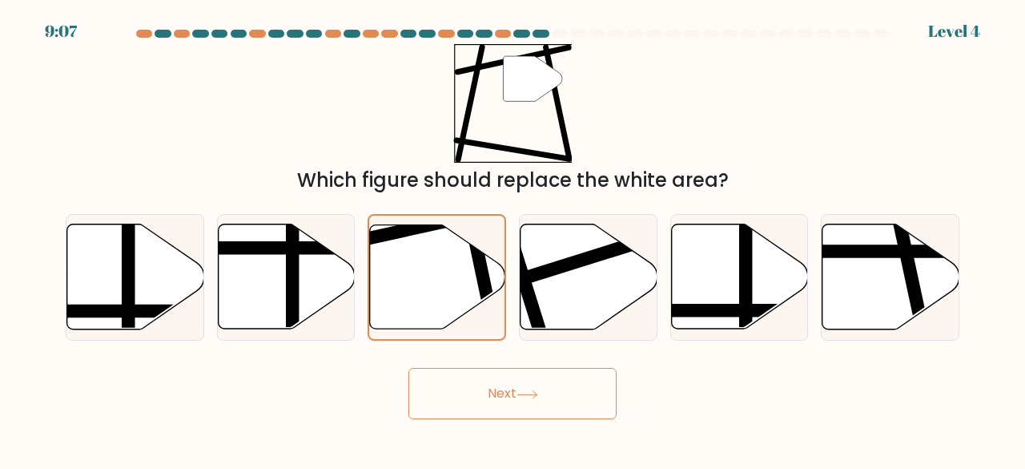
click at [530, 374] on button "Next" at bounding box center [513, 393] width 208 height 51
click at [531, 374] on button "Next" at bounding box center [513, 393] width 208 height 51
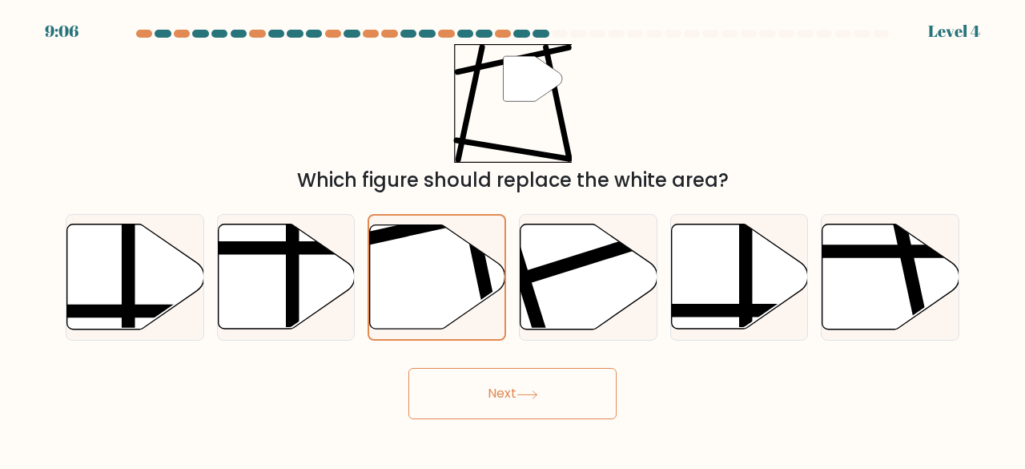
click at [531, 374] on button "Next" at bounding box center [513, 393] width 208 height 51
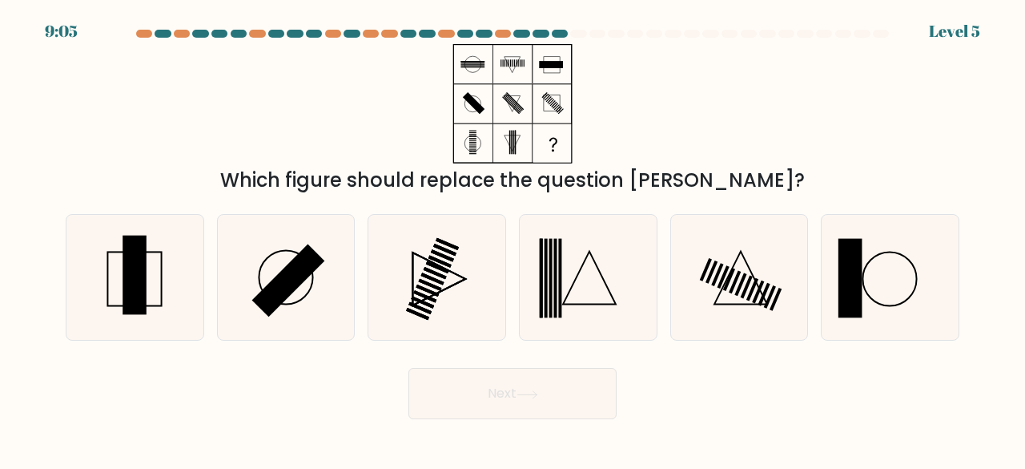
click at [531, 374] on button "Next" at bounding box center [513, 393] width 208 height 51
click at [836, 410] on div "Next" at bounding box center [512, 389] width 913 height 59
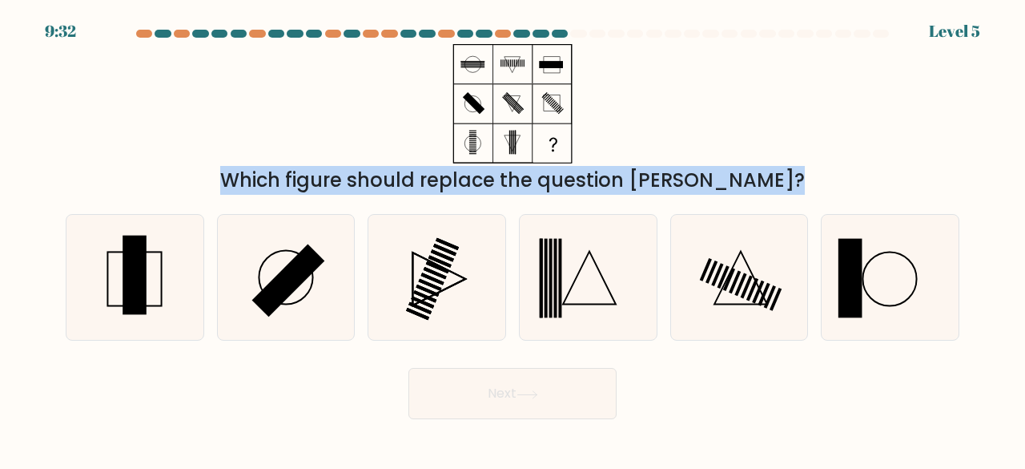
drag, startPoint x: 836, startPoint y: 410, endPoint x: 772, endPoint y: 50, distance: 365.2
click at [772, 50] on form at bounding box center [512, 224] width 1025 height 389
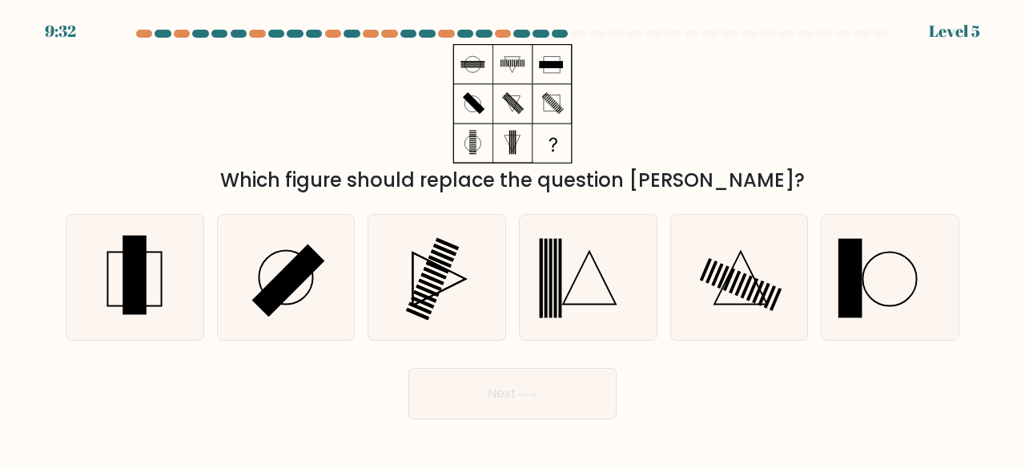
click at [772, 50] on div "Which figure should replace the question mark?" at bounding box center [512, 119] width 913 height 151
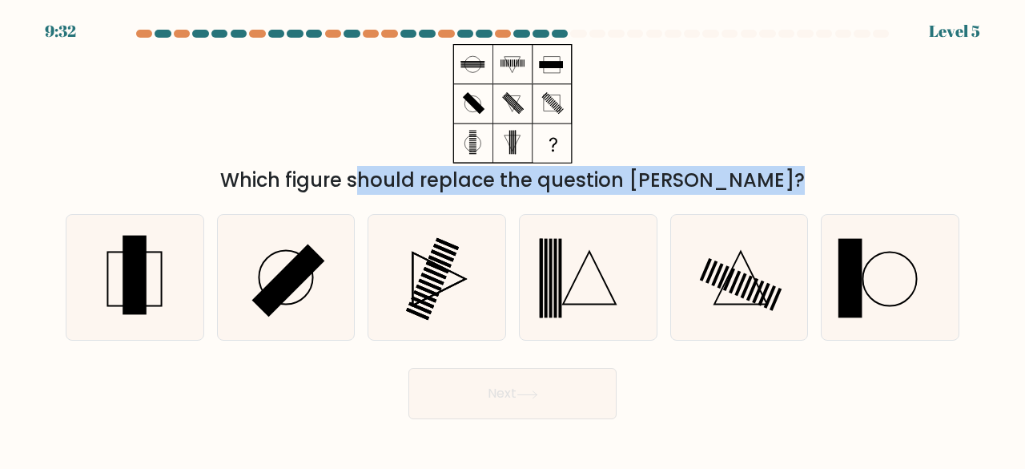
click at [772, 50] on div "Which figure should replace the question mark?" at bounding box center [512, 119] width 913 height 151
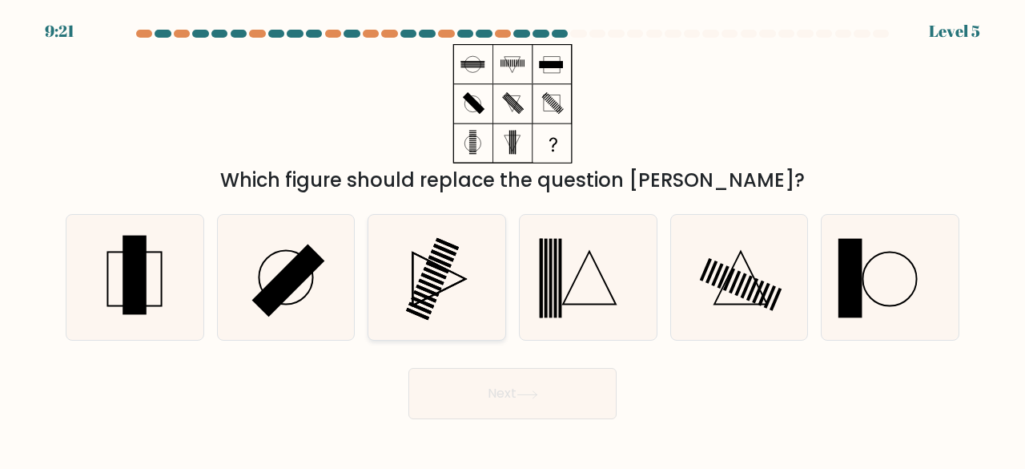
click at [429, 318] on icon at bounding box center [437, 278] width 126 height 126
click at [513, 239] on input "c." at bounding box center [513, 237] width 1 height 4
radio input "true"
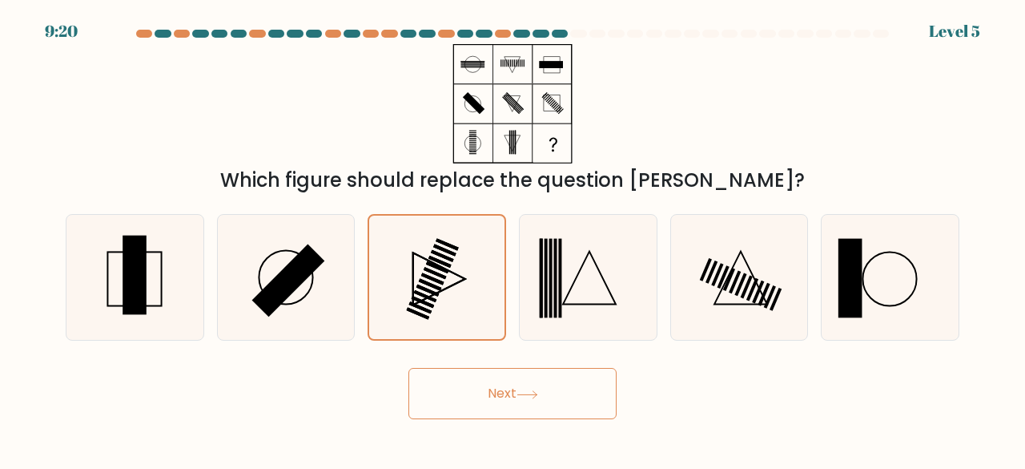
click at [482, 398] on button "Next" at bounding box center [513, 393] width 208 height 51
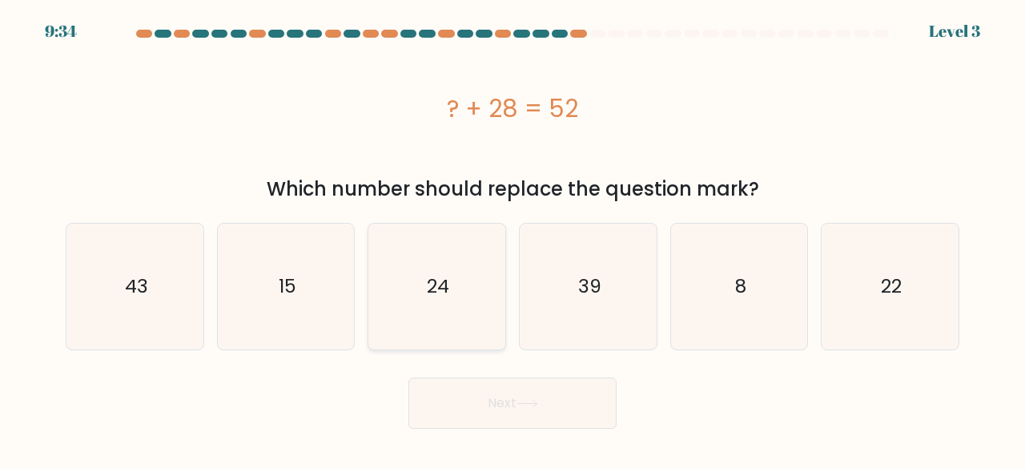
click at [460, 300] on icon "24" at bounding box center [437, 287] width 126 height 126
click at [513, 239] on input "c. 24" at bounding box center [513, 237] width 1 height 4
radio input "true"
click at [506, 396] on button "Next" at bounding box center [513, 402] width 208 height 51
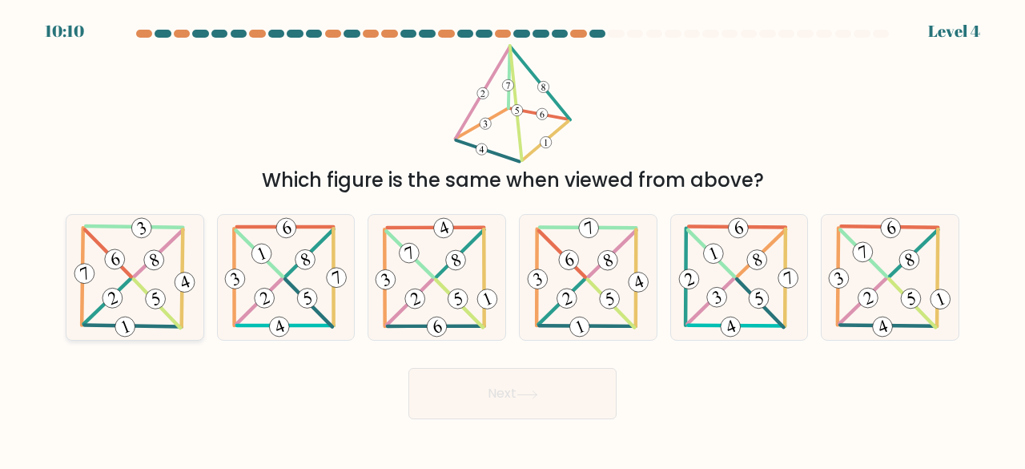
click at [135, 315] on icon at bounding box center [134, 278] width 127 height 126
click at [513, 239] on input "a." at bounding box center [513, 237] width 1 height 4
radio input "true"
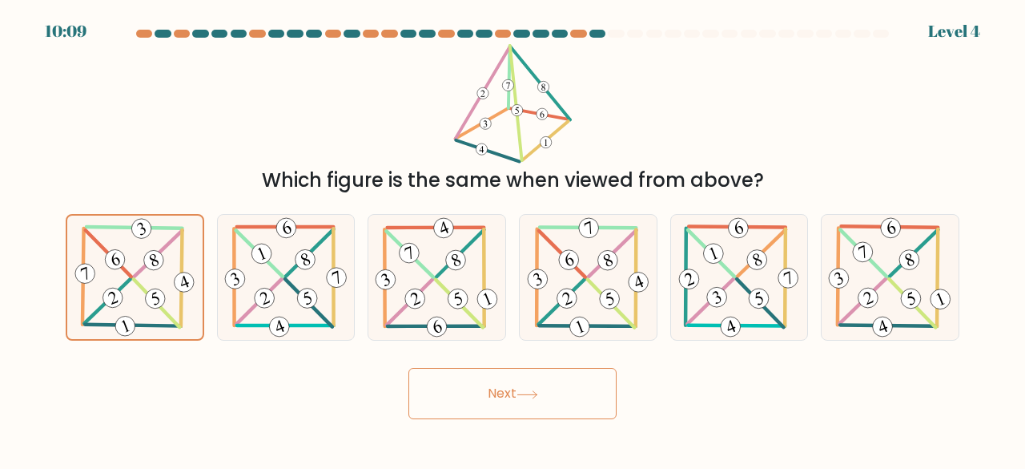
click at [513, 392] on button "Next" at bounding box center [513, 393] width 208 height 51
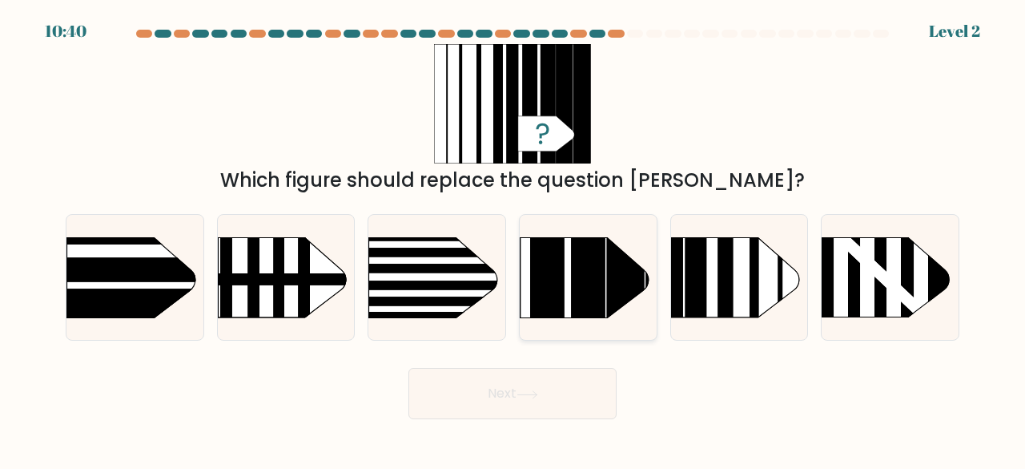
click at [609, 308] on rect at bounding box center [626, 210] width 38 height 272
click at [514, 239] on input "d." at bounding box center [513, 237] width 1 height 4
radio input "true"
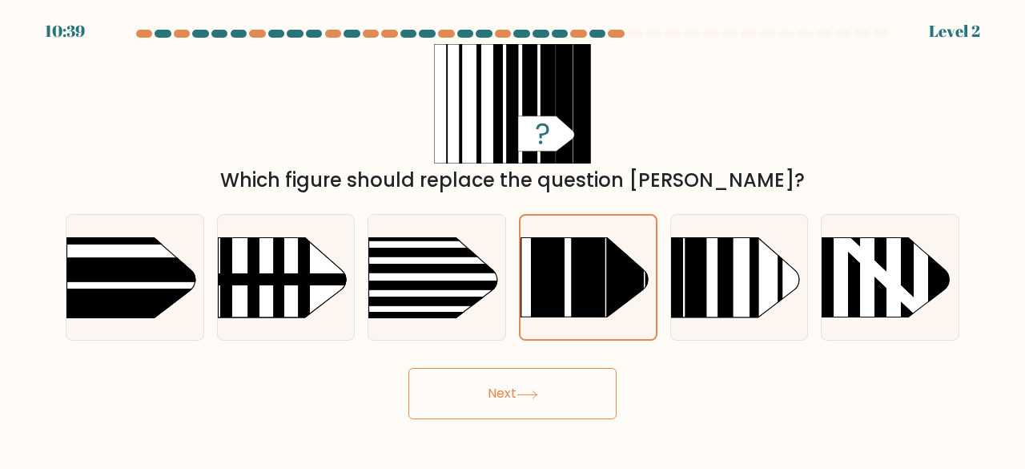
click at [510, 394] on button "Next" at bounding box center [513, 393] width 208 height 51
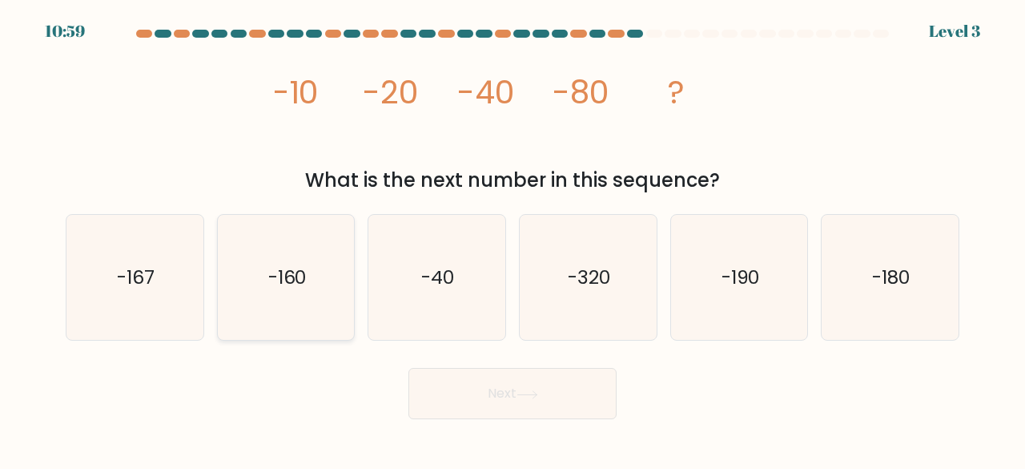
click at [286, 304] on icon "-160" at bounding box center [287, 278] width 126 height 126
click at [513, 239] on input "b. -160" at bounding box center [513, 237] width 1 height 4
radio input "true"
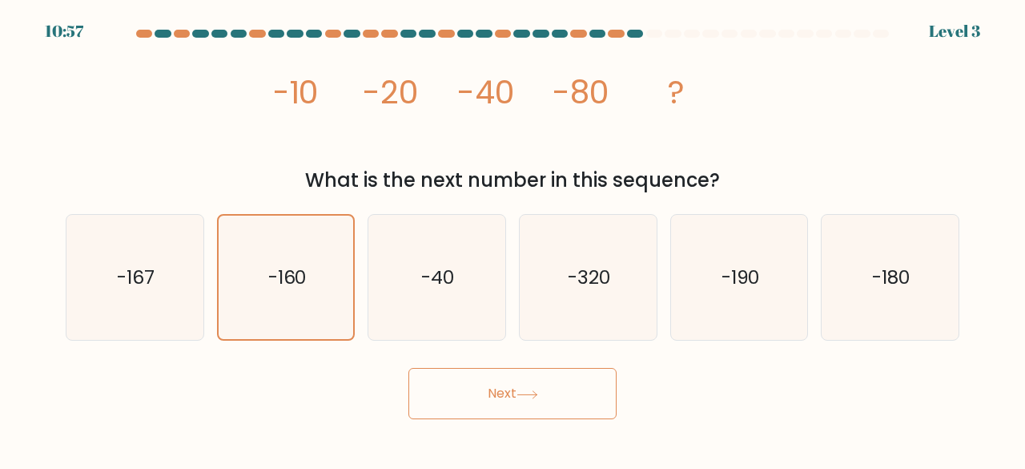
click at [500, 421] on body "10:57 Level 3" at bounding box center [512, 234] width 1025 height 469
click at [489, 400] on button "Next" at bounding box center [513, 393] width 208 height 51
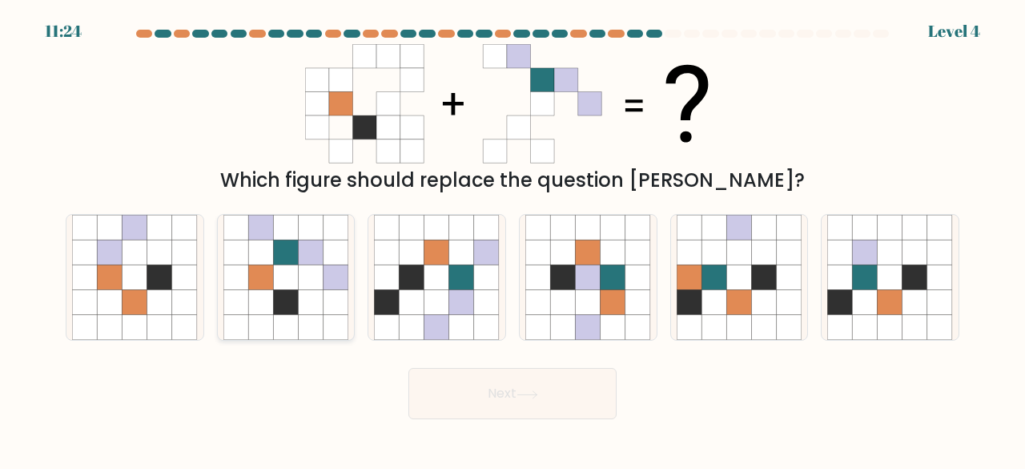
click at [287, 316] on icon at bounding box center [285, 327] width 25 height 25
click at [513, 239] on input "b." at bounding box center [513, 237] width 1 height 4
radio input "true"
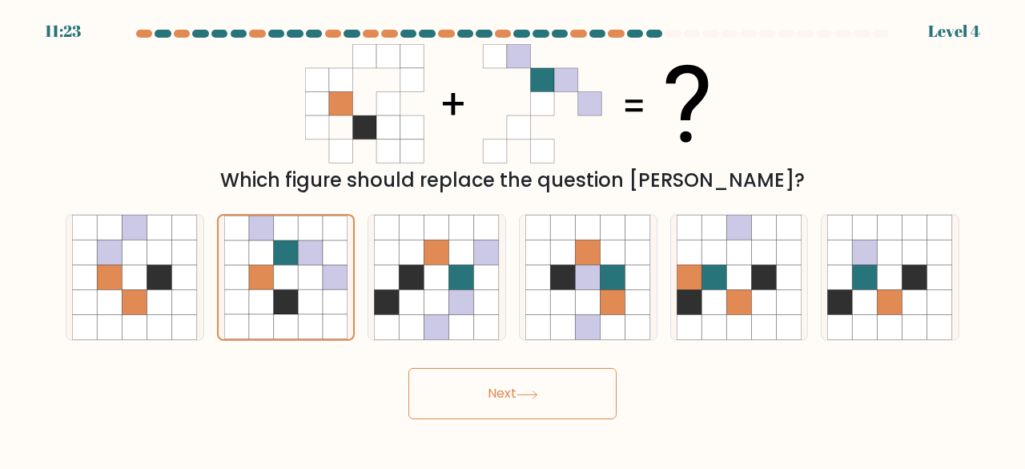
click at [534, 409] on button "Next" at bounding box center [513, 393] width 208 height 51
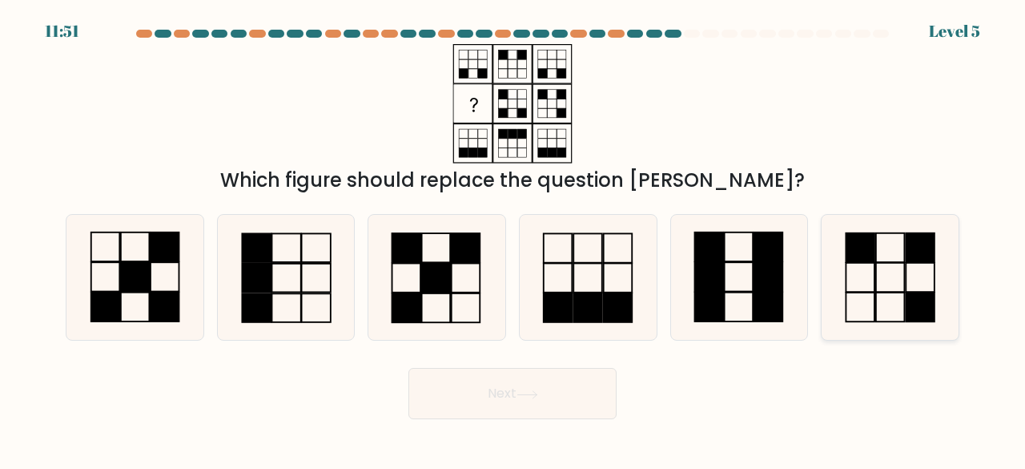
click at [860, 298] on icon at bounding box center [891, 278] width 126 height 126
click at [514, 239] on input "f." at bounding box center [513, 237] width 1 height 4
radio input "true"
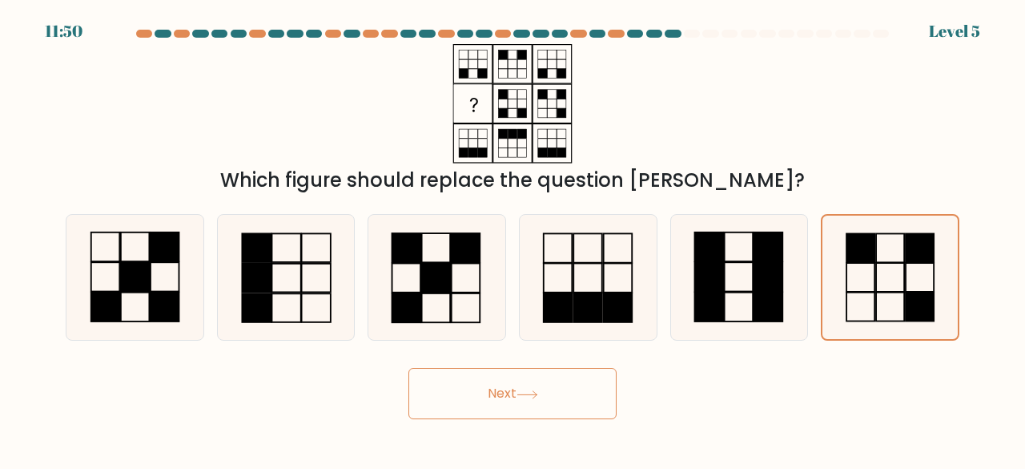
click at [483, 427] on body "11:50 Level 5" at bounding box center [512, 234] width 1025 height 469
click at [478, 408] on button "Next" at bounding box center [513, 393] width 208 height 51
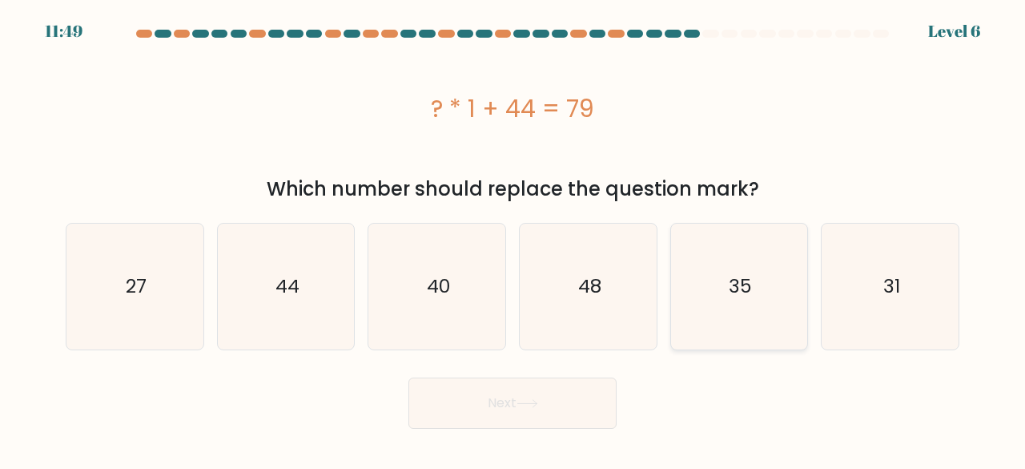
click at [685, 271] on icon "35" at bounding box center [740, 287] width 126 height 126
click at [514, 239] on input "e. 35" at bounding box center [513, 237] width 1 height 4
radio input "true"
click at [510, 390] on button "Next" at bounding box center [513, 402] width 208 height 51
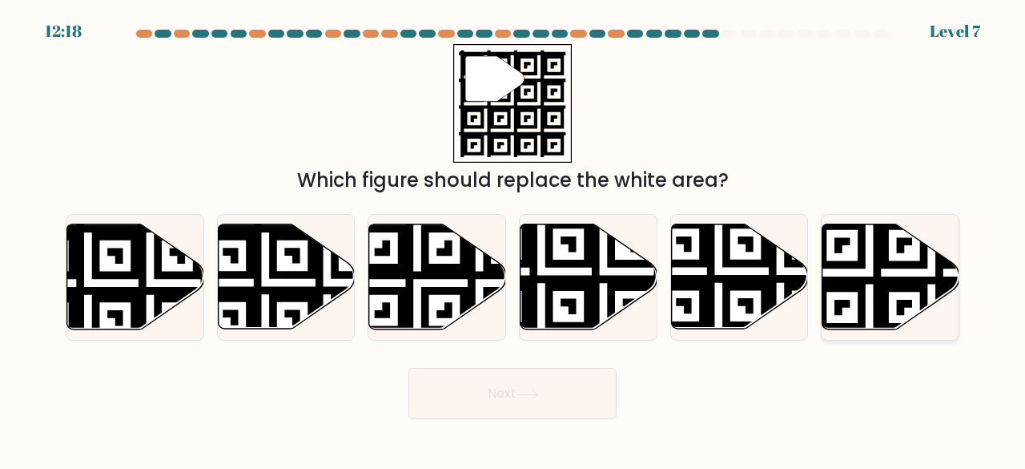
click at [877, 256] on icon at bounding box center [932, 335] width 248 height 248
click at [514, 239] on input "f." at bounding box center [513, 237] width 1 height 4
radio input "true"
click at [508, 388] on button "Next" at bounding box center [513, 393] width 208 height 51
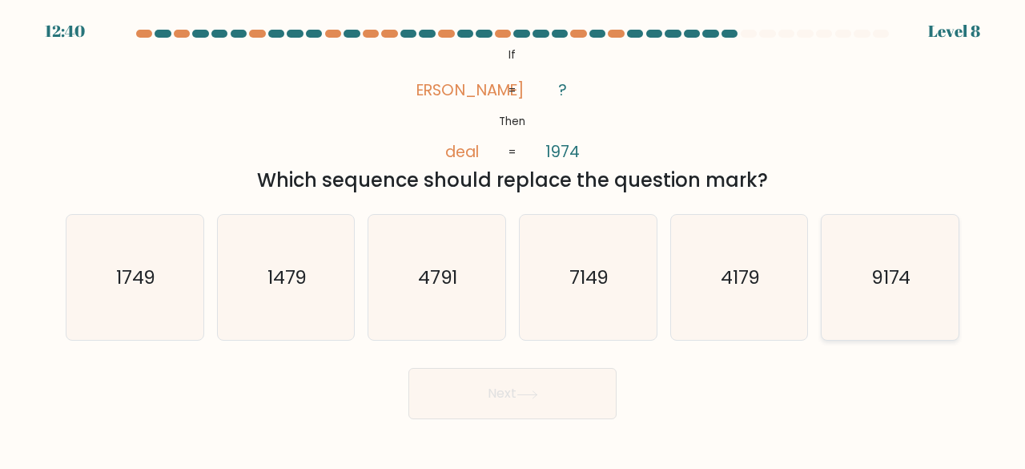
click at [872, 265] on text "9174" at bounding box center [892, 277] width 40 height 26
click at [514, 239] on input "f. 9174" at bounding box center [513, 237] width 1 height 4
radio input "true"
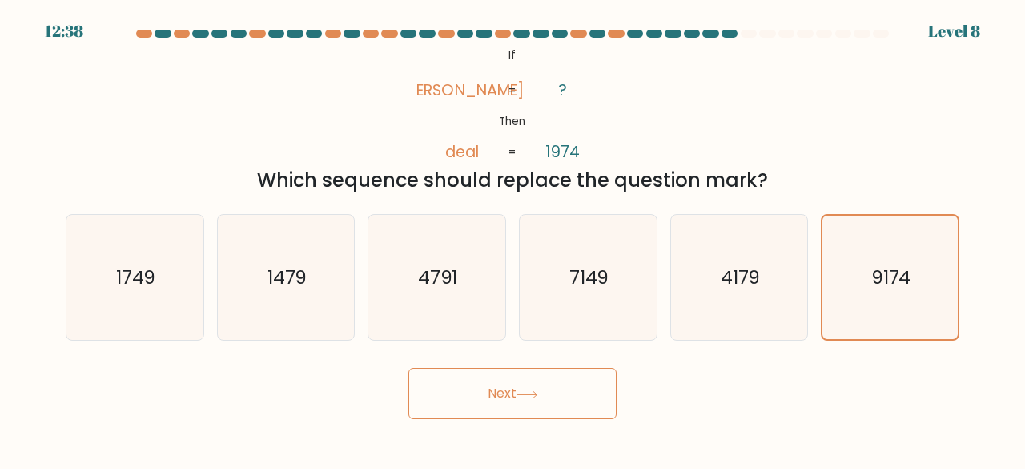
click at [494, 386] on button "Next" at bounding box center [513, 393] width 208 height 51
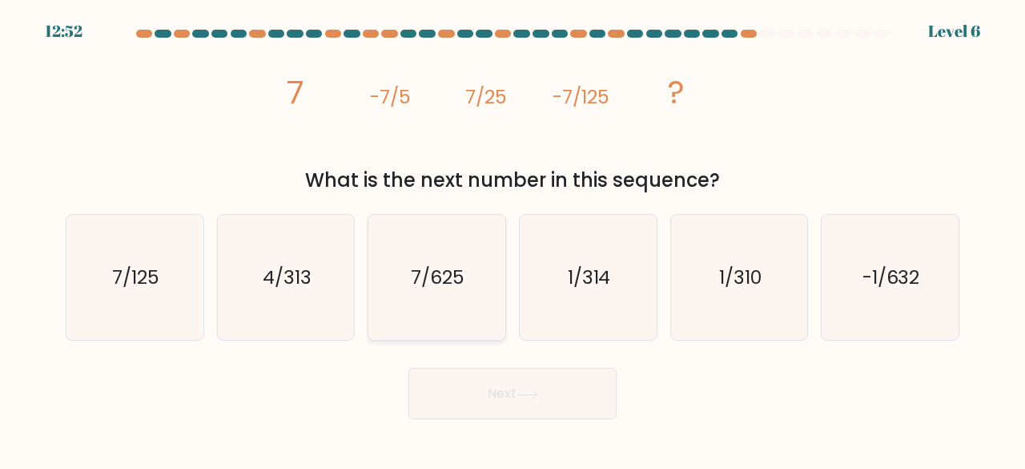
click at [445, 283] on text "7/625" at bounding box center [439, 277] width 54 height 26
click at [513, 239] on input "c. 7/625" at bounding box center [513, 237] width 1 height 4
radio input "true"
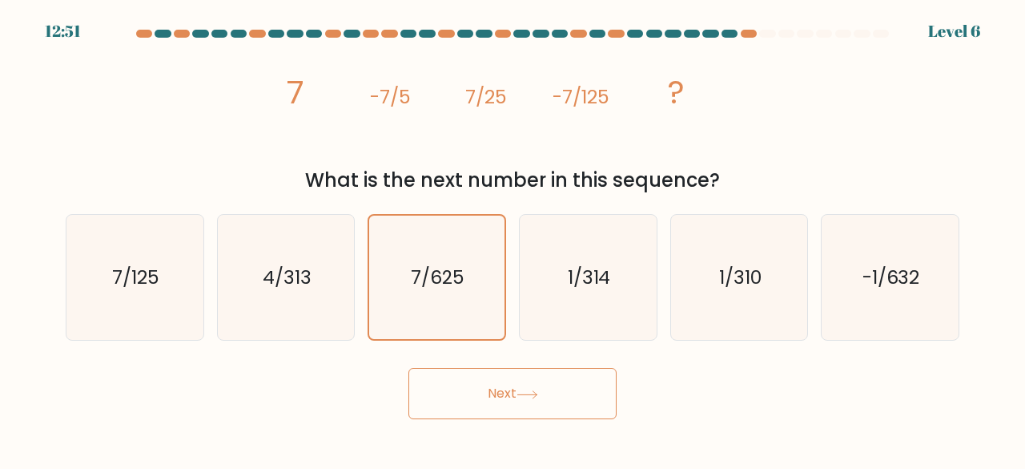
click at [502, 389] on button "Next" at bounding box center [513, 393] width 208 height 51
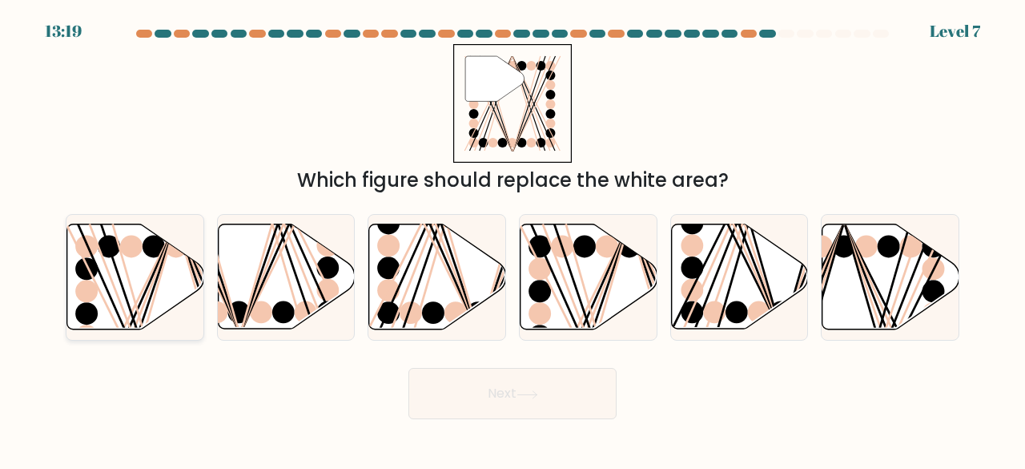
click at [129, 299] on icon at bounding box center [135, 276] width 137 height 105
click at [513, 239] on input "a." at bounding box center [513, 237] width 1 height 4
radio input "true"
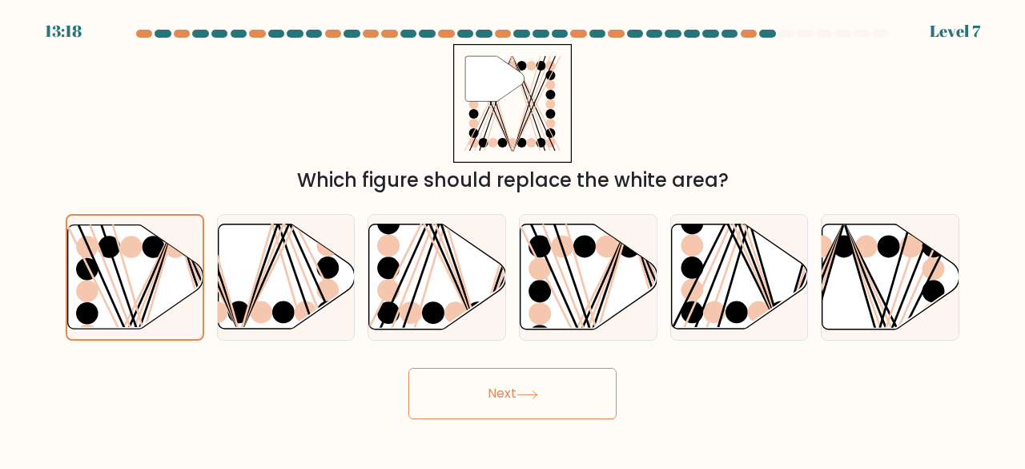
click at [499, 390] on button "Next" at bounding box center [513, 393] width 208 height 51
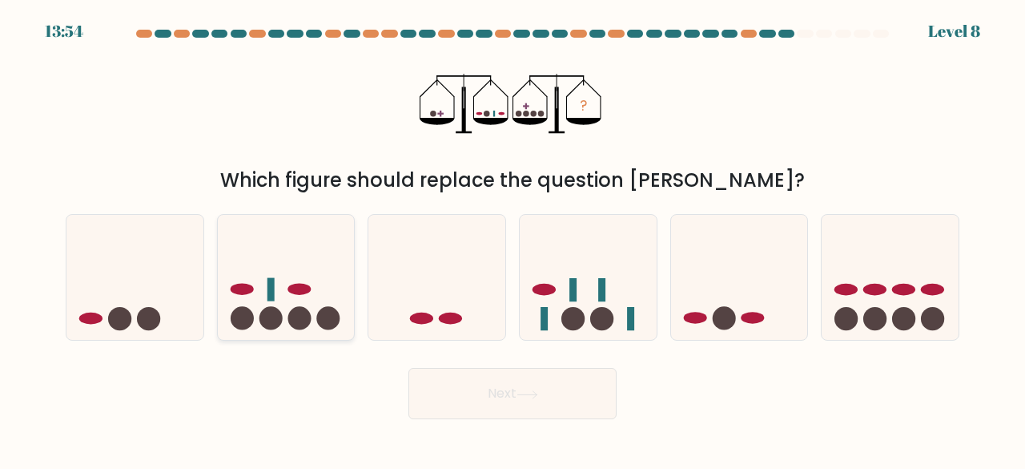
click at [267, 246] on icon at bounding box center [286, 276] width 137 height 113
click at [513, 239] on input "b." at bounding box center [513, 237] width 1 height 4
radio input "true"
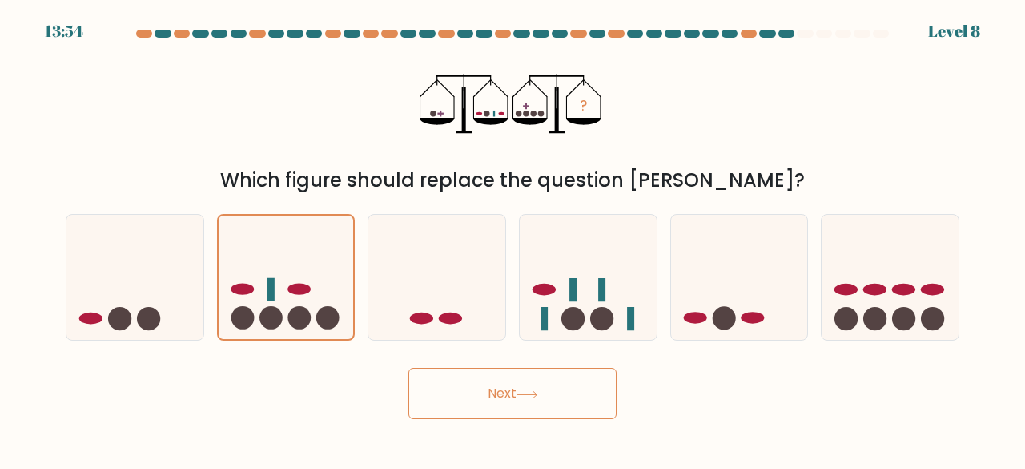
click at [521, 377] on button "Next" at bounding box center [513, 393] width 208 height 51
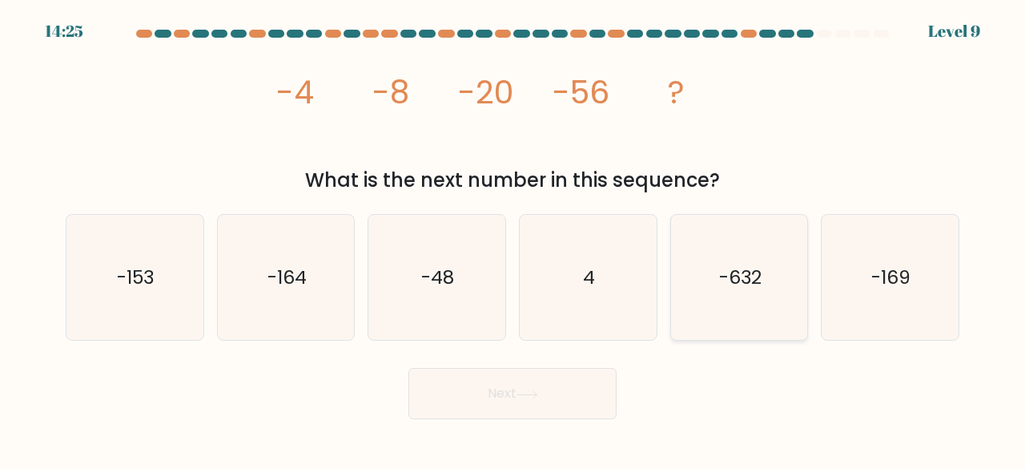
click at [766, 270] on icon "-632" at bounding box center [740, 278] width 126 height 126
click at [514, 239] on input "e. -632" at bounding box center [513, 237] width 1 height 4
radio input "true"
click at [562, 385] on button "Next" at bounding box center [513, 393] width 208 height 51
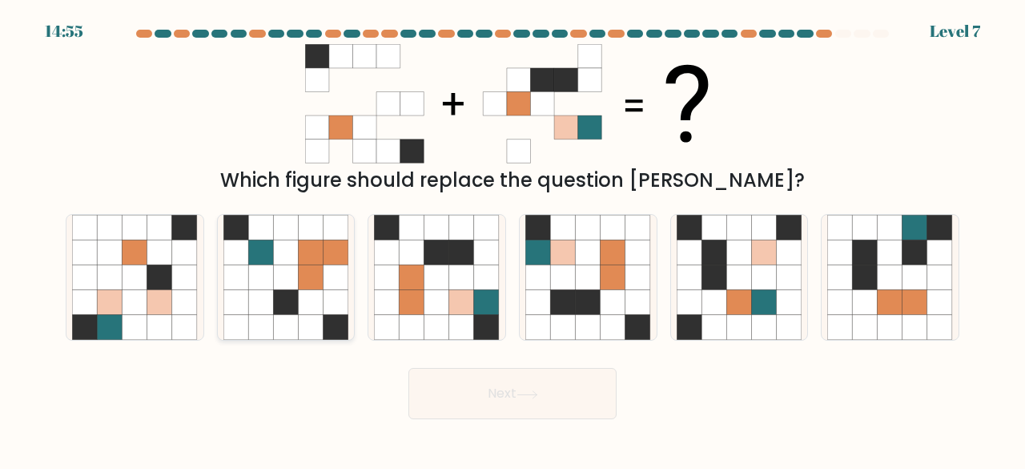
click at [264, 312] on icon at bounding box center [260, 302] width 25 height 25
click at [513, 239] on input "b." at bounding box center [513, 237] width 1 height 4
radio input "true"
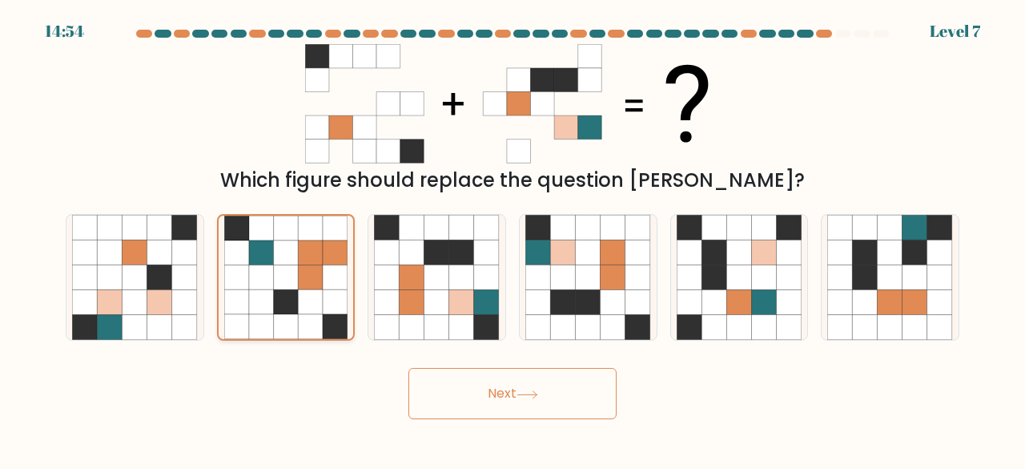
click at [264, 312] on icon at bounding box center [261, 302] width 25 height 25
click at [513, 239] on input "b." at bounding box center [513, 237] width 1 height 4
click at [518, 300] on div "d." at bounding box center [588, 277] width 151 height 127
click at [572, 296] on icon at bounding box center [562, 302] width 25 height 25
click at [514, 239] on input "d." at bounding box center [513, 237] width 1 height 4
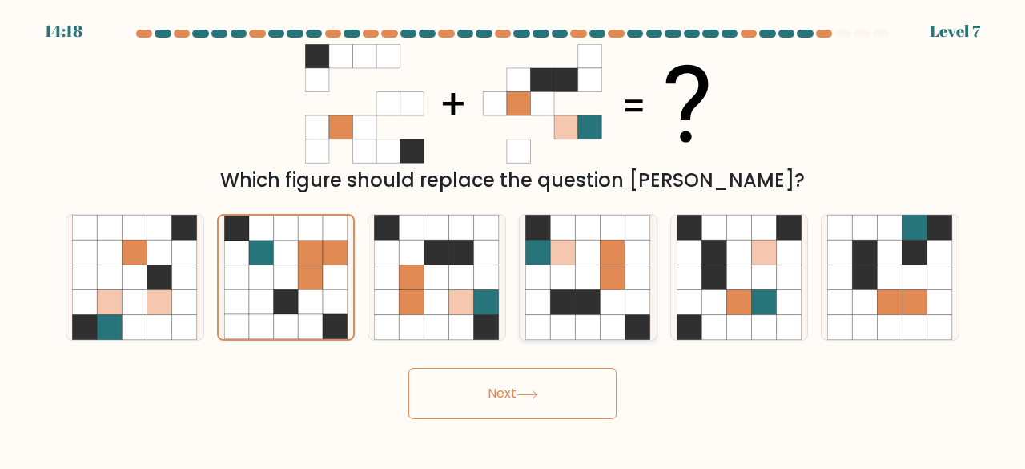
radio input "true"
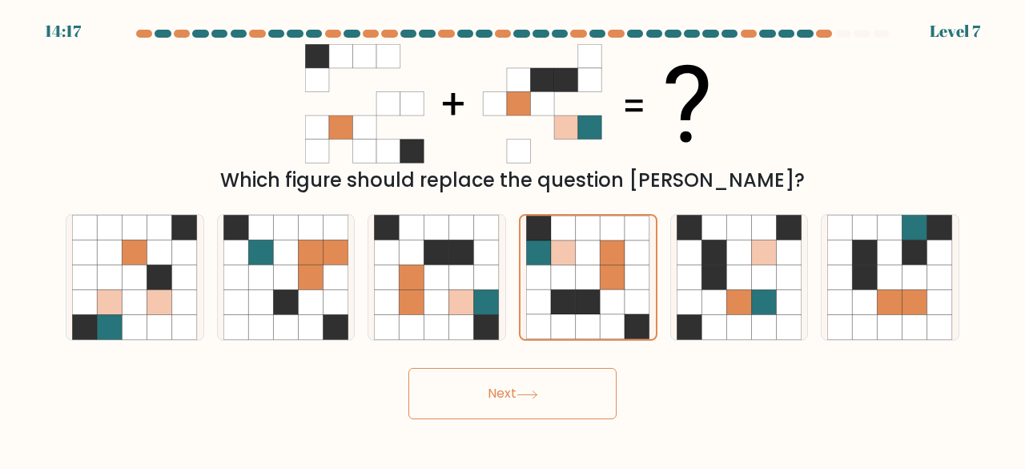
click at [519, 389] on button "Next" at bounding box center [513, 393] width 208 height 51
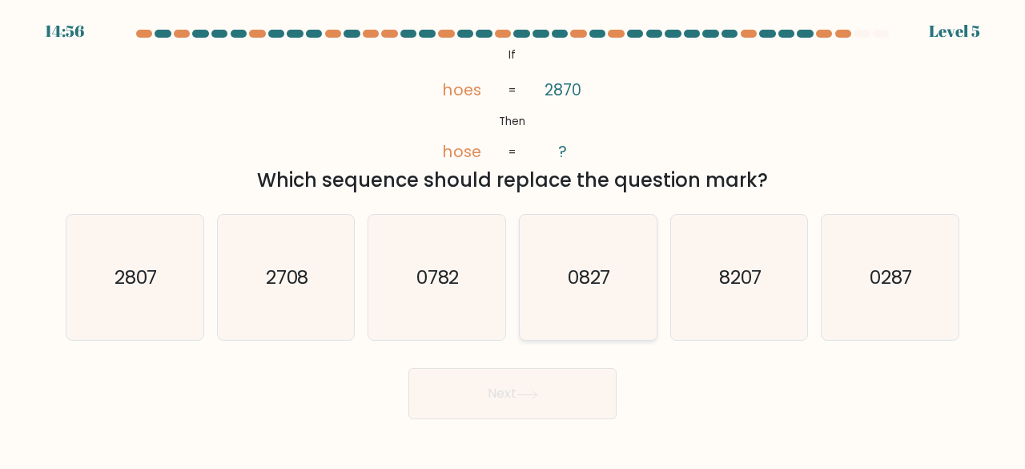
click at [570, 328] on icon "0827" at bounding box center [589, 278] width 126 height 126
click at [514, 239] on input "d. 0827" at bounding box center [513, 237] width 1 height 4
radio input "true"
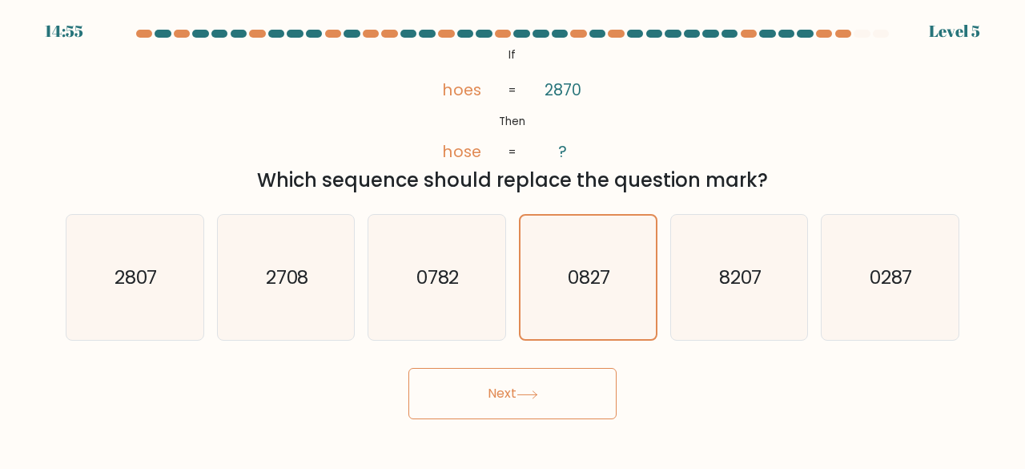
click at [534, 406] on button "Next" at bounding box center [513, 393] width 208 height 51
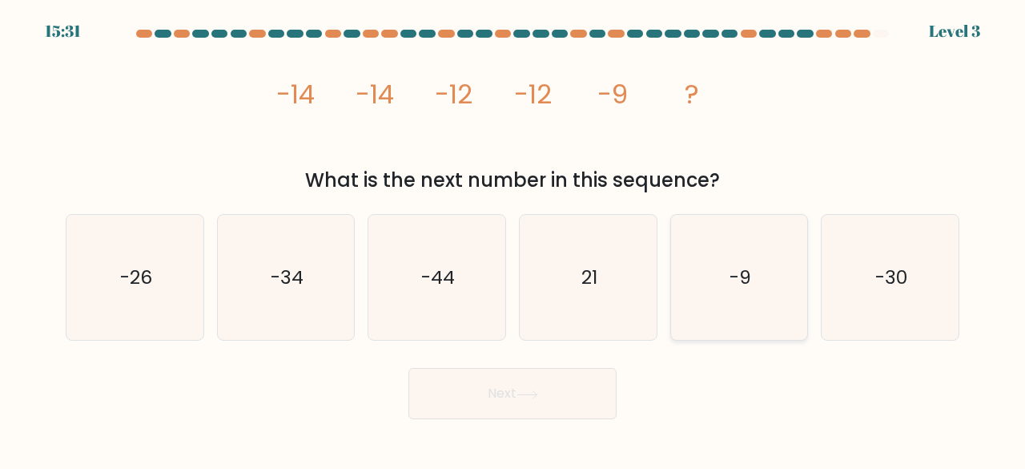
click at [734, 232] on icon "-9" at bounding box center [740, 278] width 126 height 126
click at [514, 235] on input "e. -9" at bounding box center [513, 237] width 1 height 4
radio input "true"
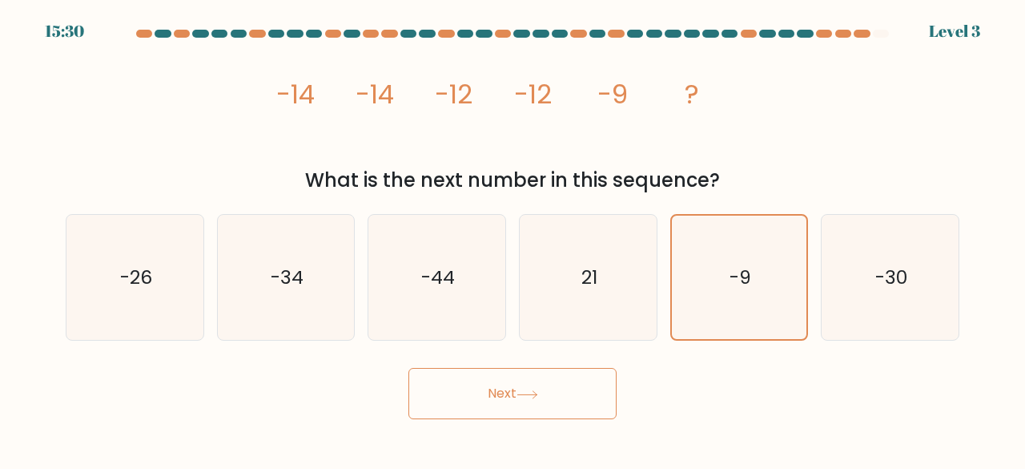
click at [519, 404] on button "Next" at bounding box center [513, 393] width 208 height 51
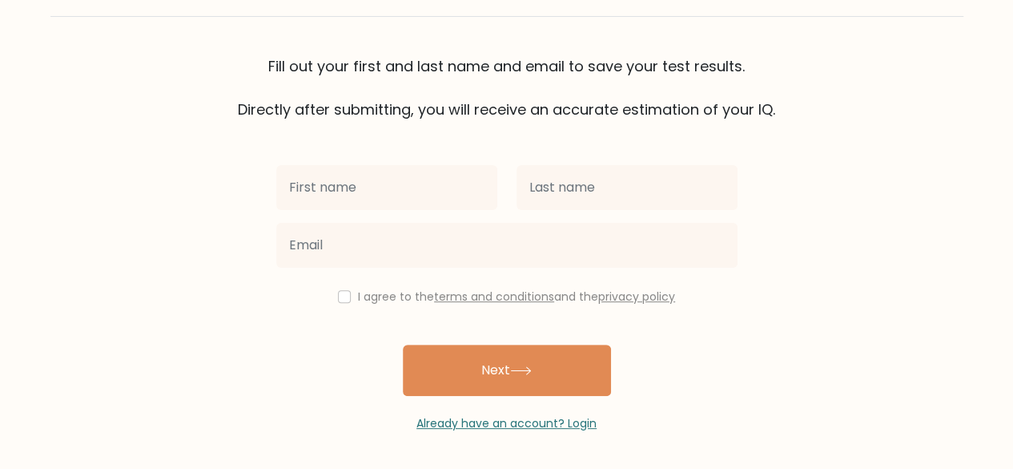
scroll to position [92, 0]
type input "[PERSON_NAME]"
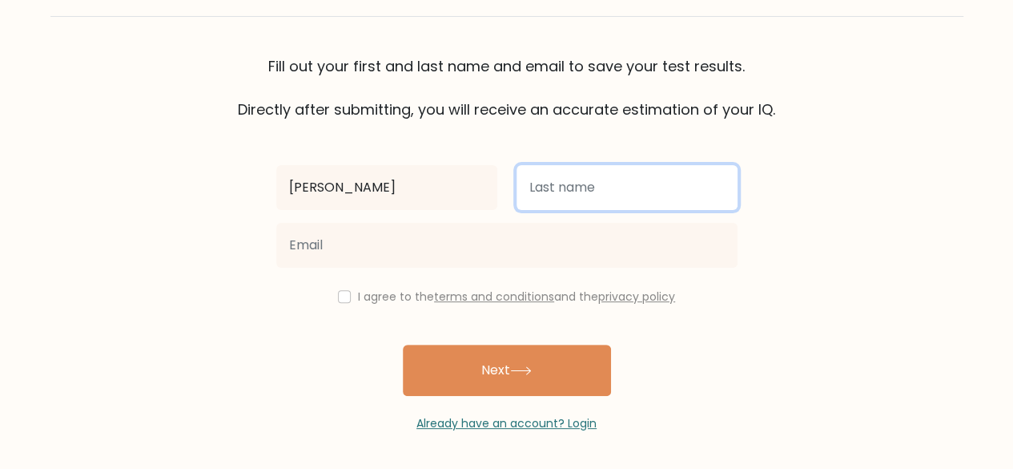
click at [551, 202] on input "text" at bounding box center [627, 187] width 221 height 45
type input "s"
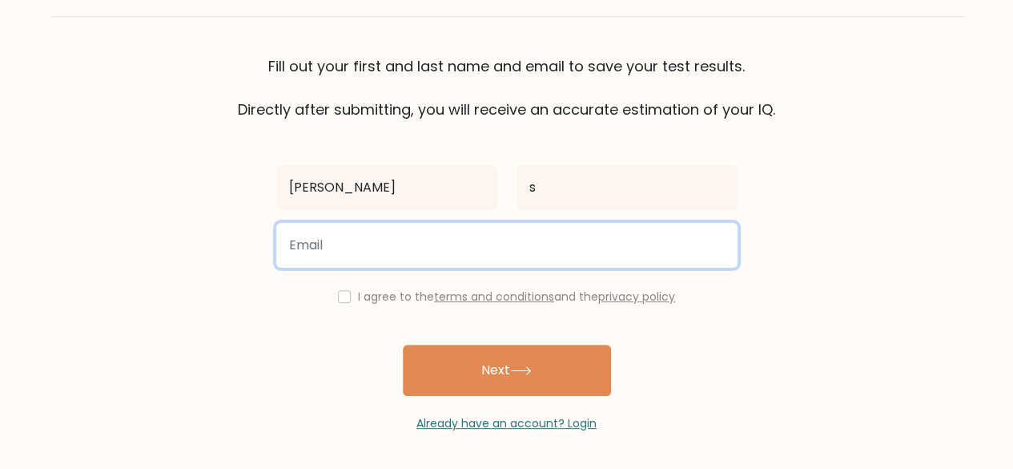
click at [538, 249] on input "email" at bounding box center [506, 245] width 461 height 45
type input "aravindshankarganesh@gmail.com"
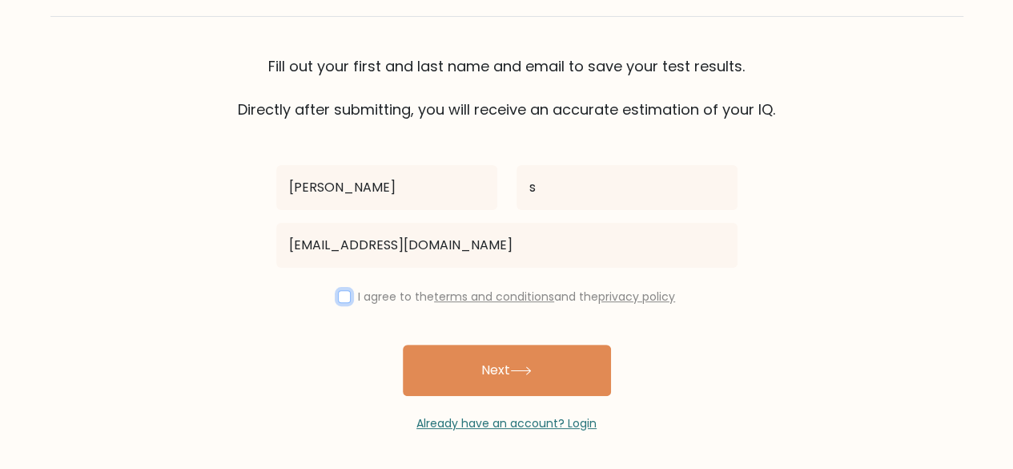
click at [344, 295] on input "checkbox" at bounding box center [344, 296] width 13 height 13
checkbox input "true"
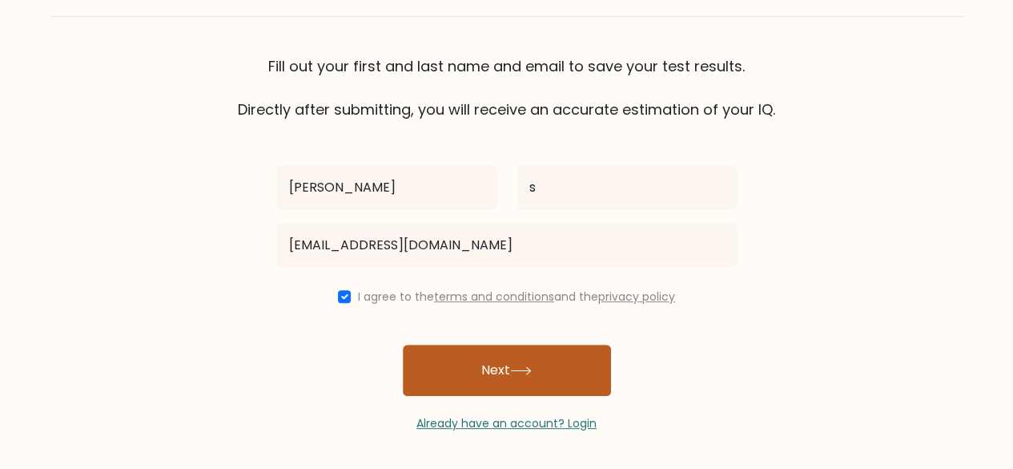
click at [497, 381] on button "Next" at bounding box center [507, 369] width 208 height 51
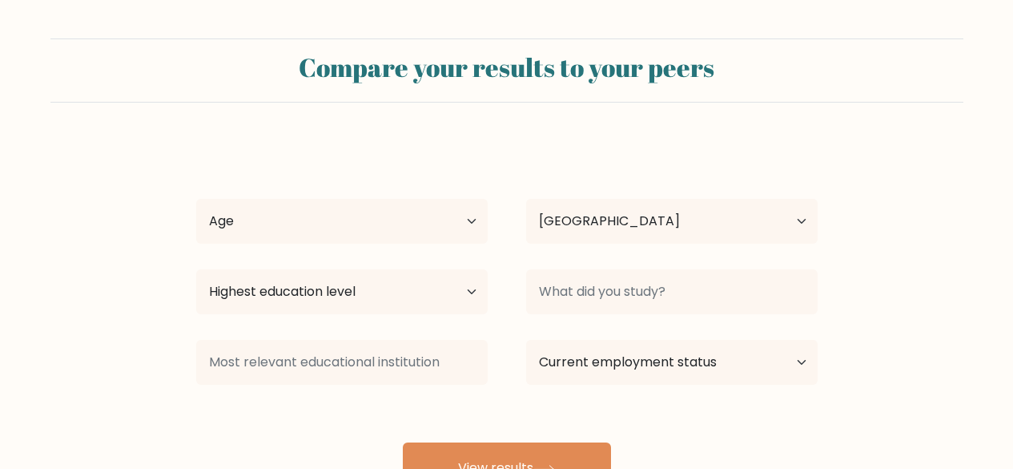
select select "IN"
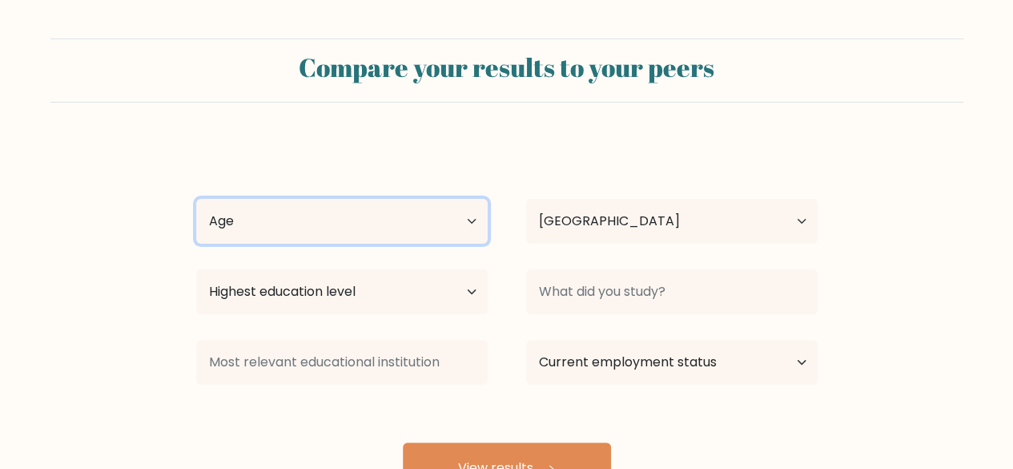
click at [383, 216] on select "Age Under [DEMOGRAPHIC_DATA] [DEMOGRAPHIC_DATA] [DEMOGRAPHIC_DATA] [DEMOGRAPHIC…" at bounding box center [342, 221] width 292 height 45
select select "min_18"
click at [196, 199] on select "Age Under [DEMOGRAPHIC_DATA] [DEMOGRAPHIC_DATA] [DEMOGRAPHIC_DATA] [DEMOGRAPHIC…" at bounding box center [342, 221] width 292 height 45
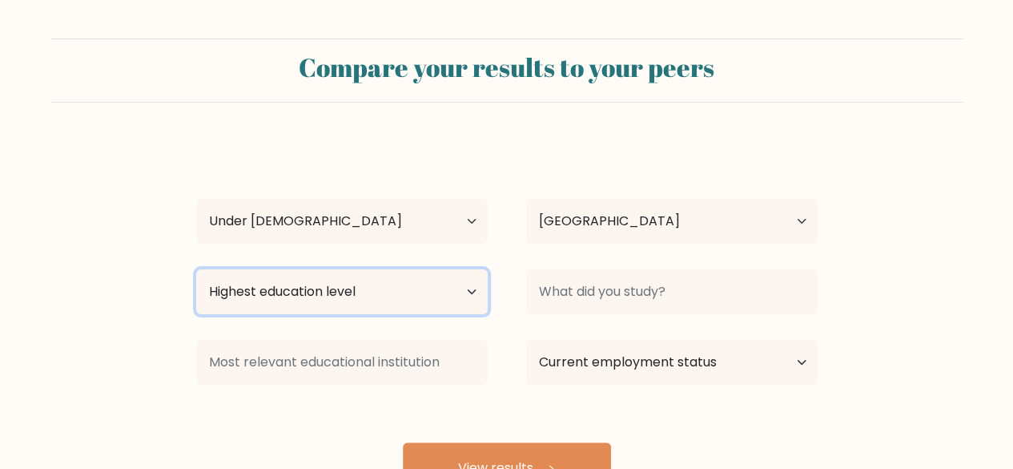
click at [282, 297] on select "Highest education level No schooling Primary Lower Secondary Upper Secondary Oc…" at bounding box center [342, 291] width 292 height 45
select select "lower_secondary"
click at [196, 269] on select "Highest education level No schooling Primary Lower Secondary Upper Secondary Oc…" at bounding box center [342, 291] width 292 height 45
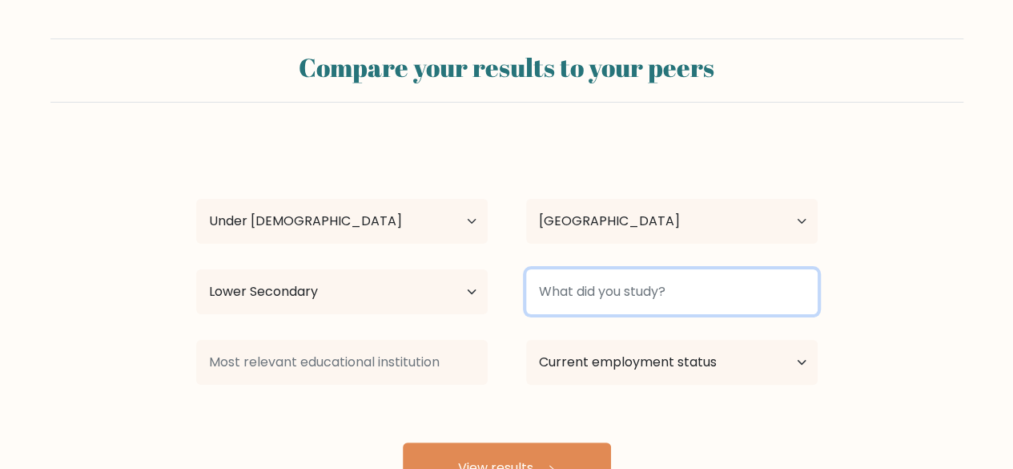
click at [590, 295] on input at bounding box center [672, 291] width 292 height 45
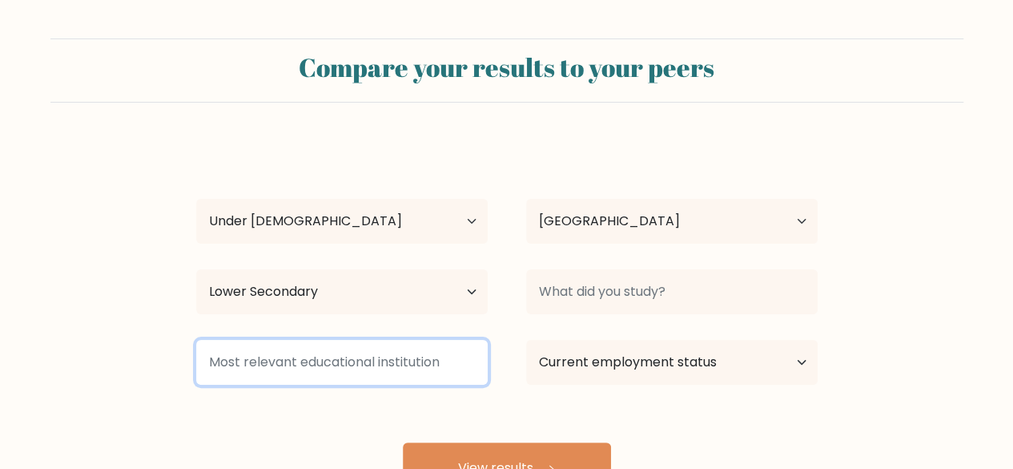
click at [324, 373] on input at bounding box center [342, 362] width 292 height 45
click at [322, 376] on input "tips" at bounding box center [342, 362] width 292 height 45
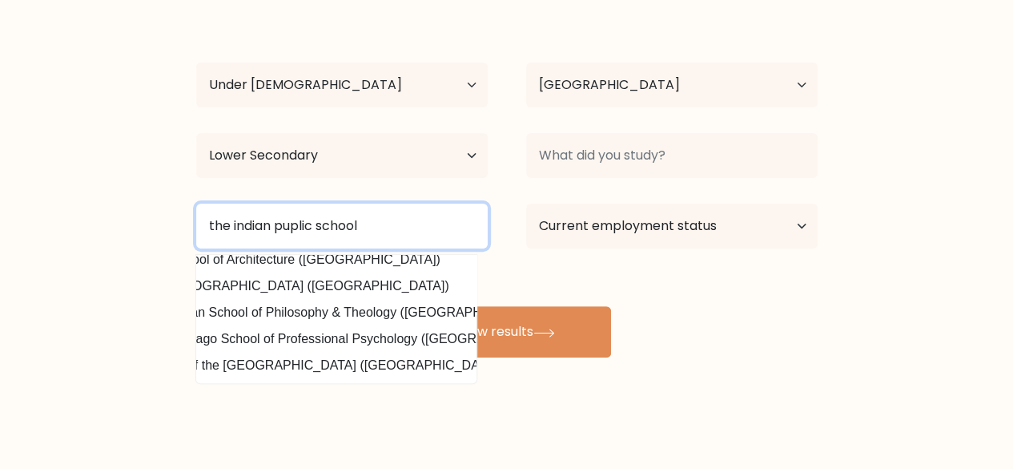
scroll to position [156, 84]
type input "the indian puplic school"
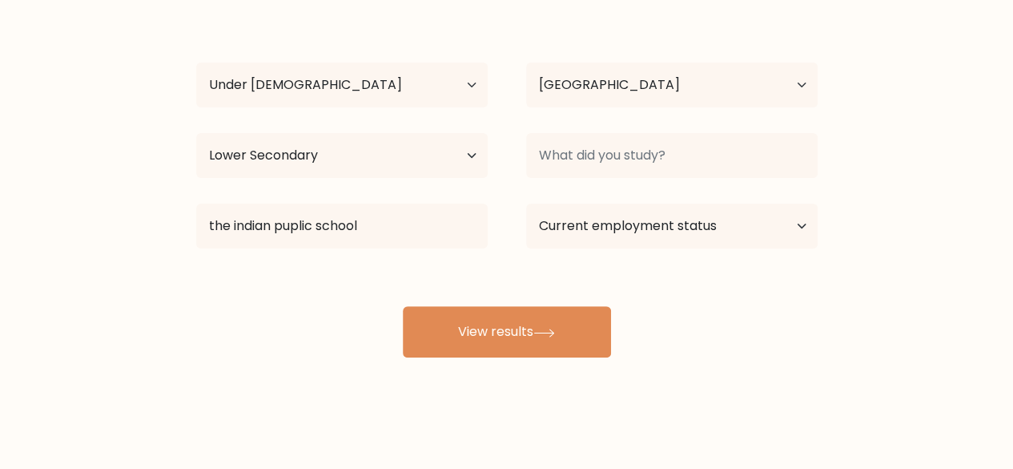
click at [705, 368] on div "Compare your results to your peers [PERSON_NAME] s Age Under [DEMOGRAPHIC_DATA]…" at bounding box center [506, 167] width 1013 height 607
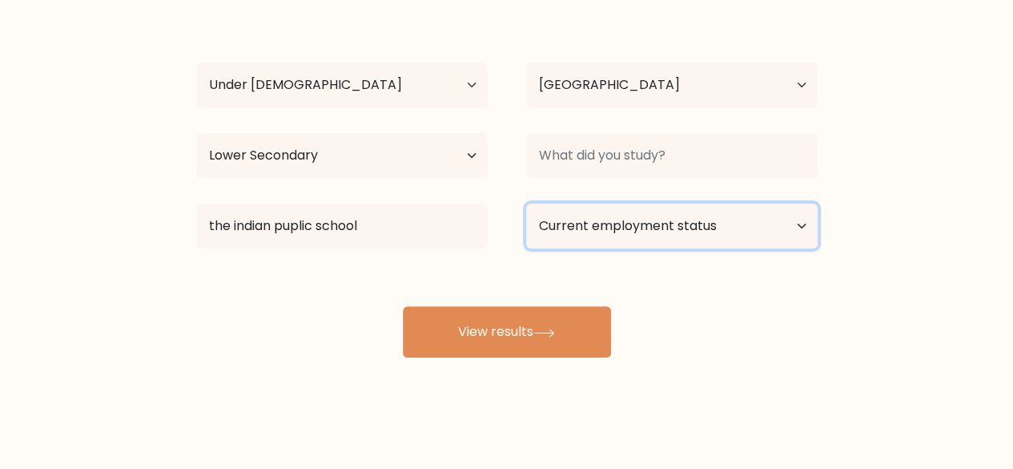
click at [675, 241] on select "Current employment status Employed Student Retired Other / prefer not to answer" at bounding box center [672, 225] width 292 height 45
select select "student"
click at [526, 203] on select "Current employment status Employed Student Retired Other / prefer not to answer" at bounding box center [672, 225] width 292 height 45
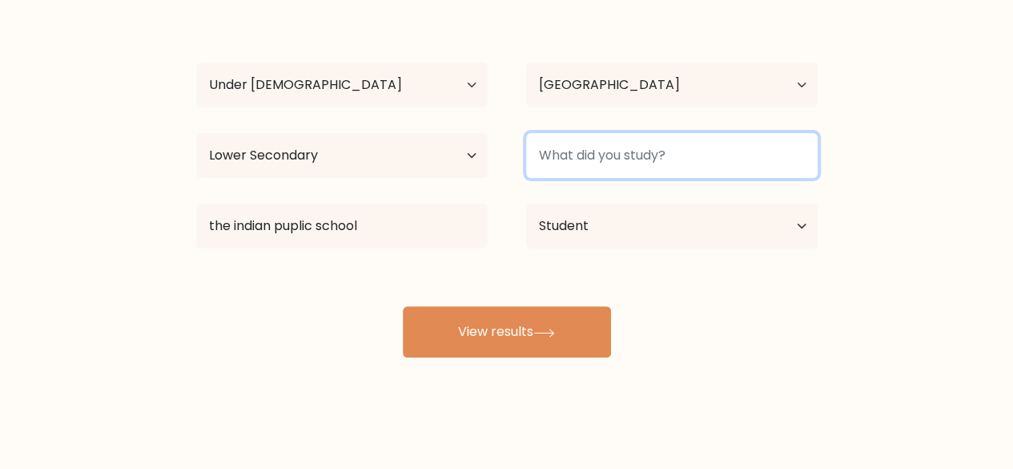
click at [581, 152] on input at bounding box center [672, 155] width 292 height 45
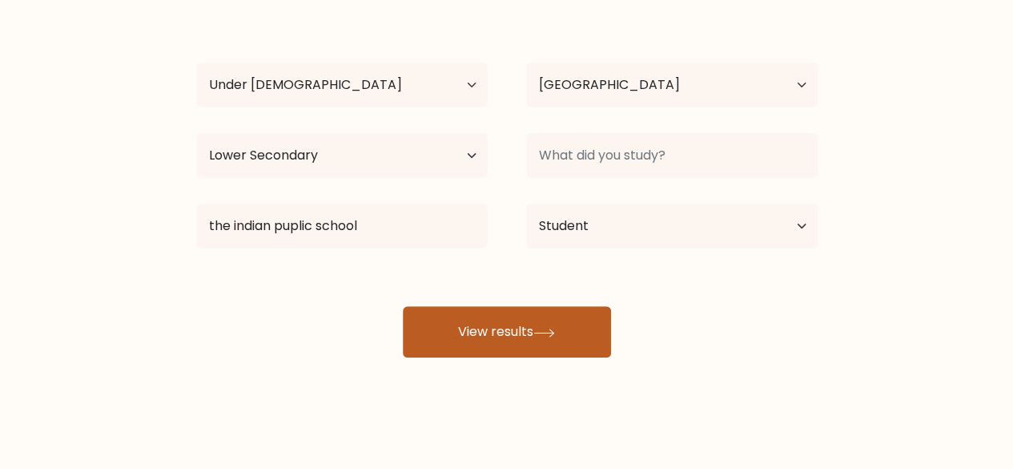
click at [509, 321] on button "View results" at bounding box center [507, 331] width 208 height 51
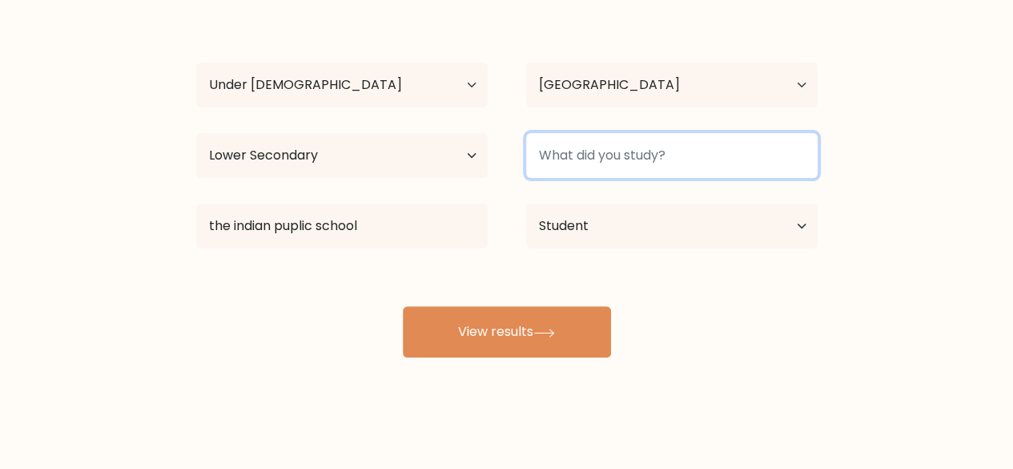
click at [563, 139] on input at bounding box center [672, 155] width 292 height 45
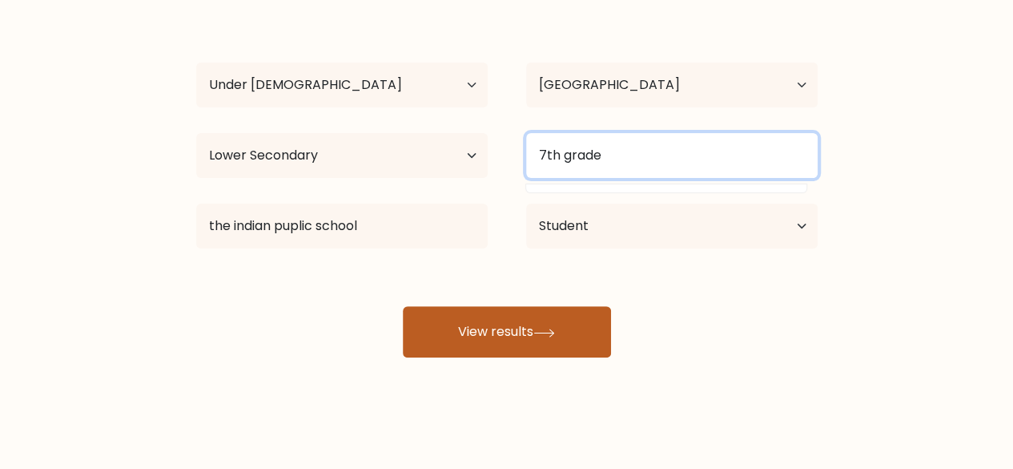
type input "7th grade"
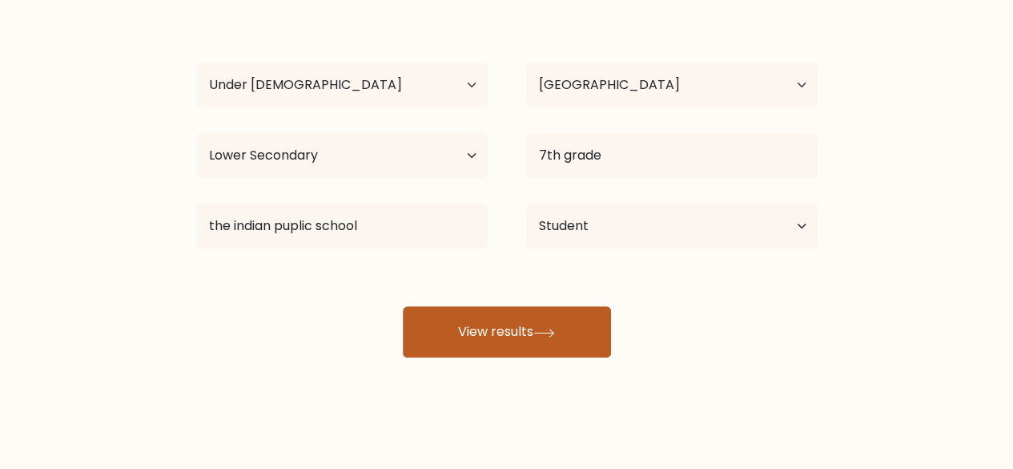
click at [480, 336] on button "View results" at bounding box center [507, 331] width 208 height 51
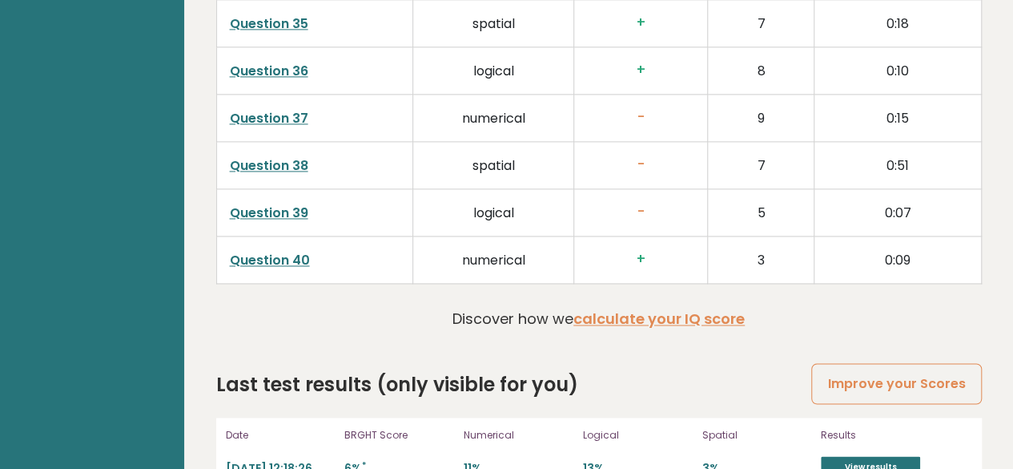
scroll to position [4166, 0]
